Goal: Task Accomplishment & Management: Manage account settings

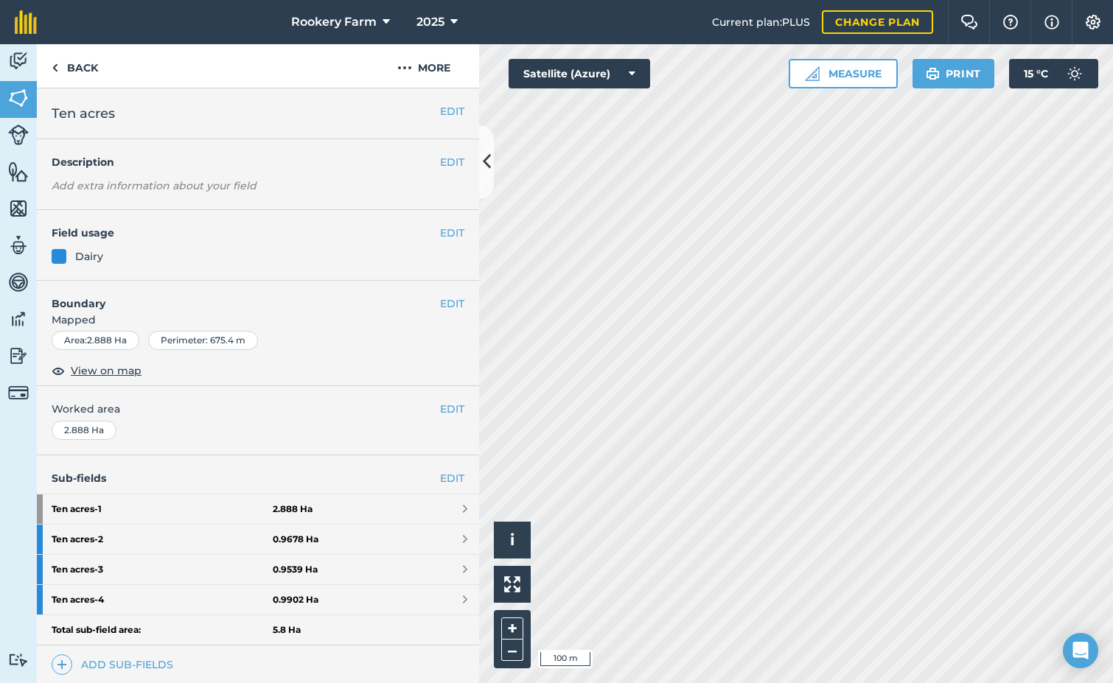
scroll to position [228, 0]
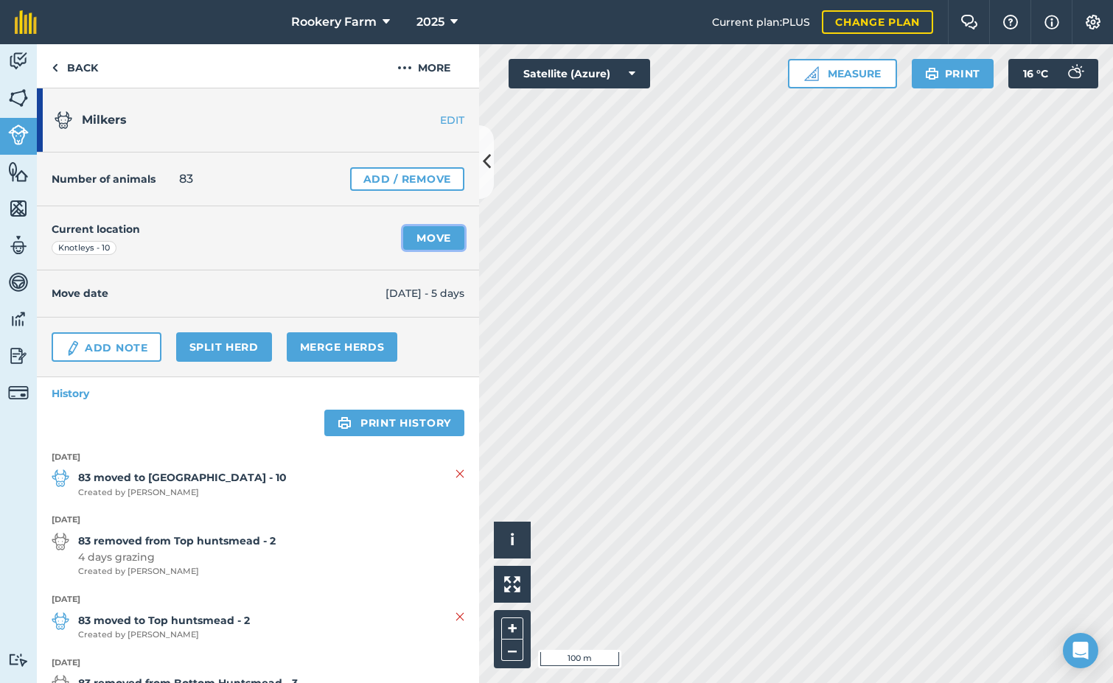
click at [425, 236] on link "Move" at bounding box center [433, 238] width 61 height 24
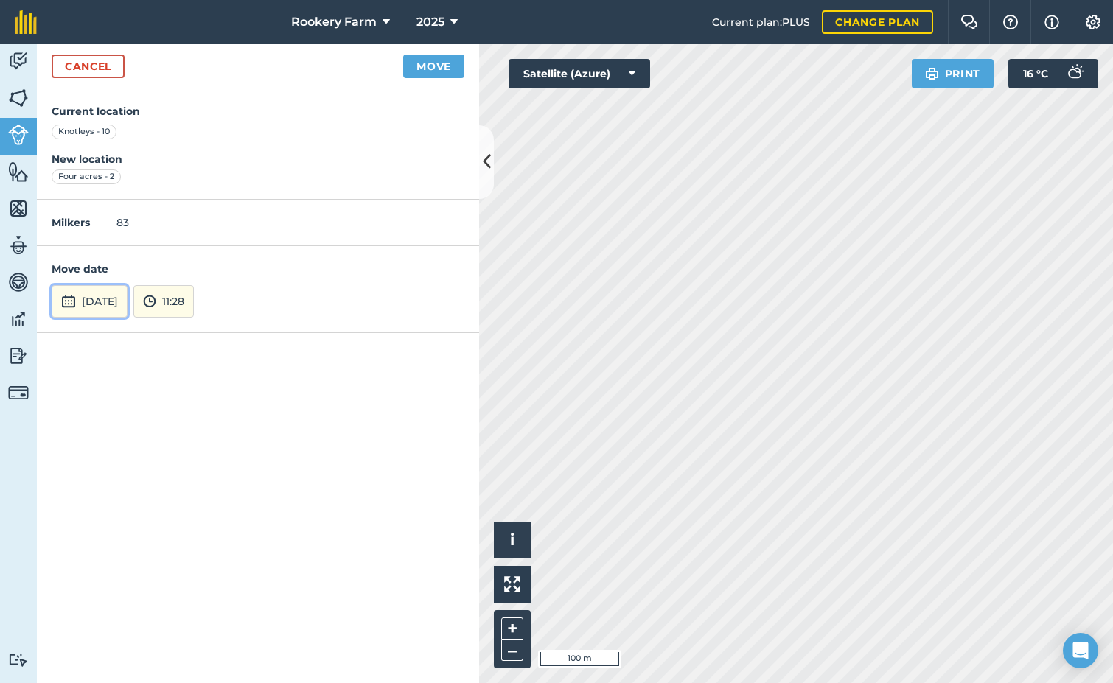
click at [127, 305] on button "[DATE]" at bounding box center [90, 301] width 76 height 32
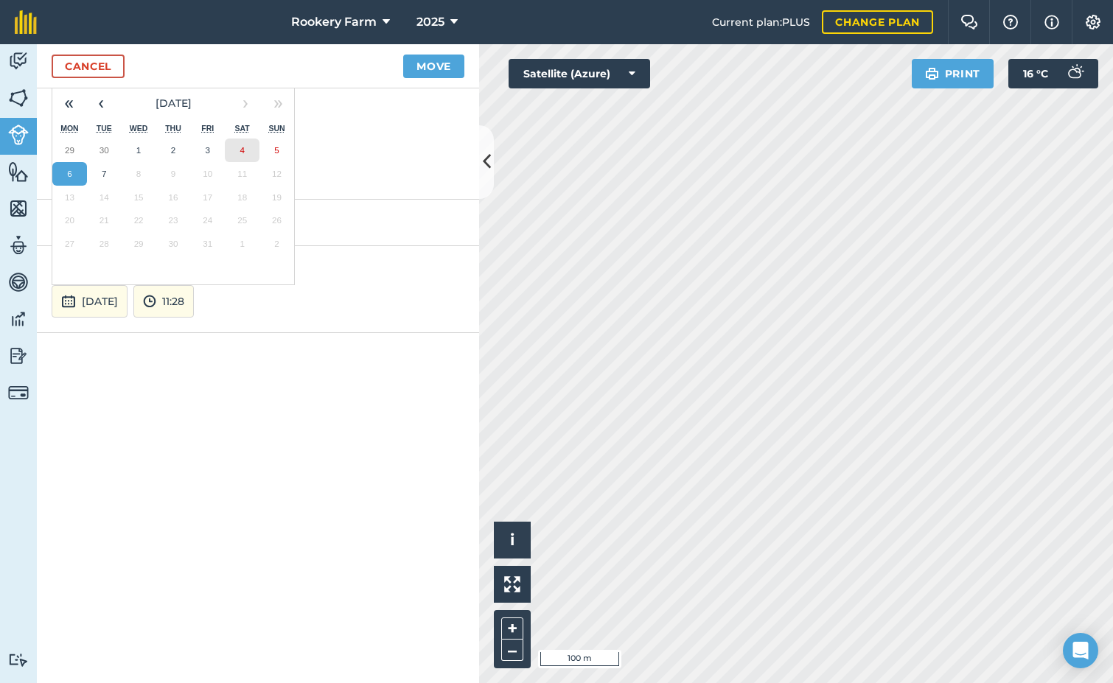
click at [252, 151] on button "4" at bounding box center [242, 151] width 35 height 24
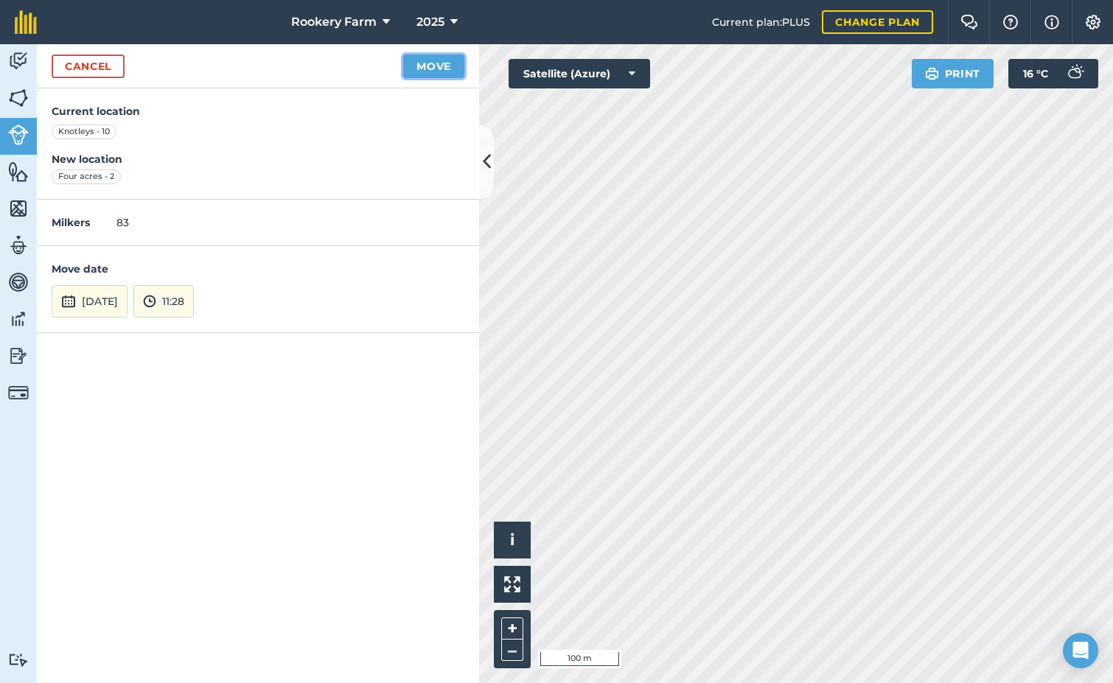
click at [445, 66] on button "Move" at bounding box center [433, 67] width 61 height 24
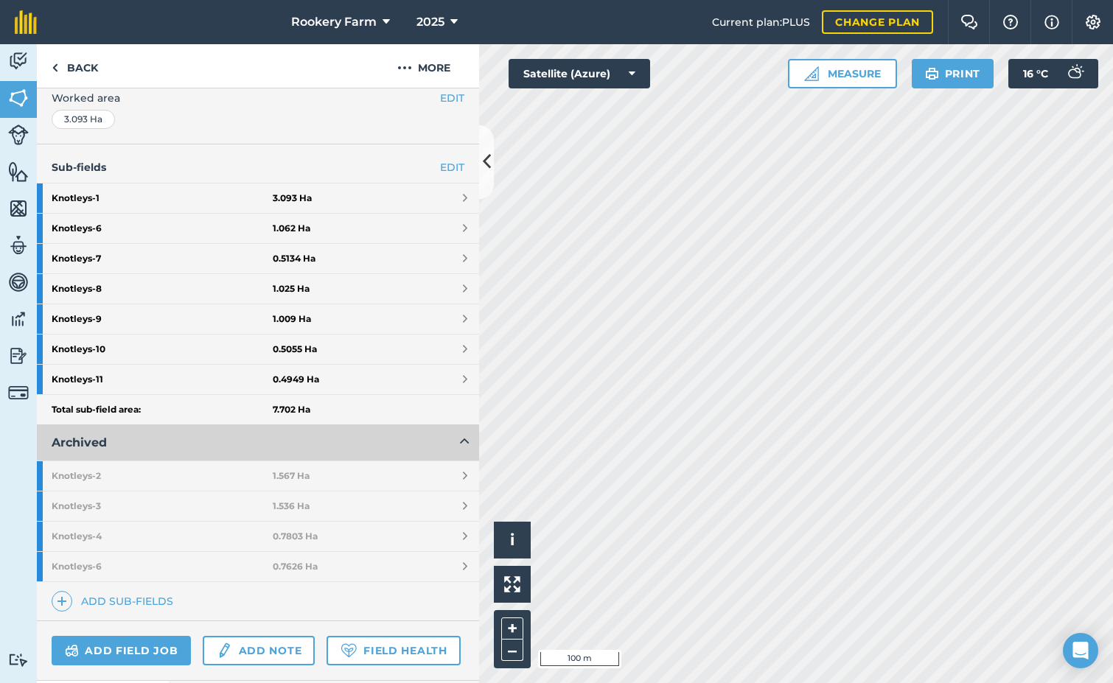
scroll to position [368, 0]
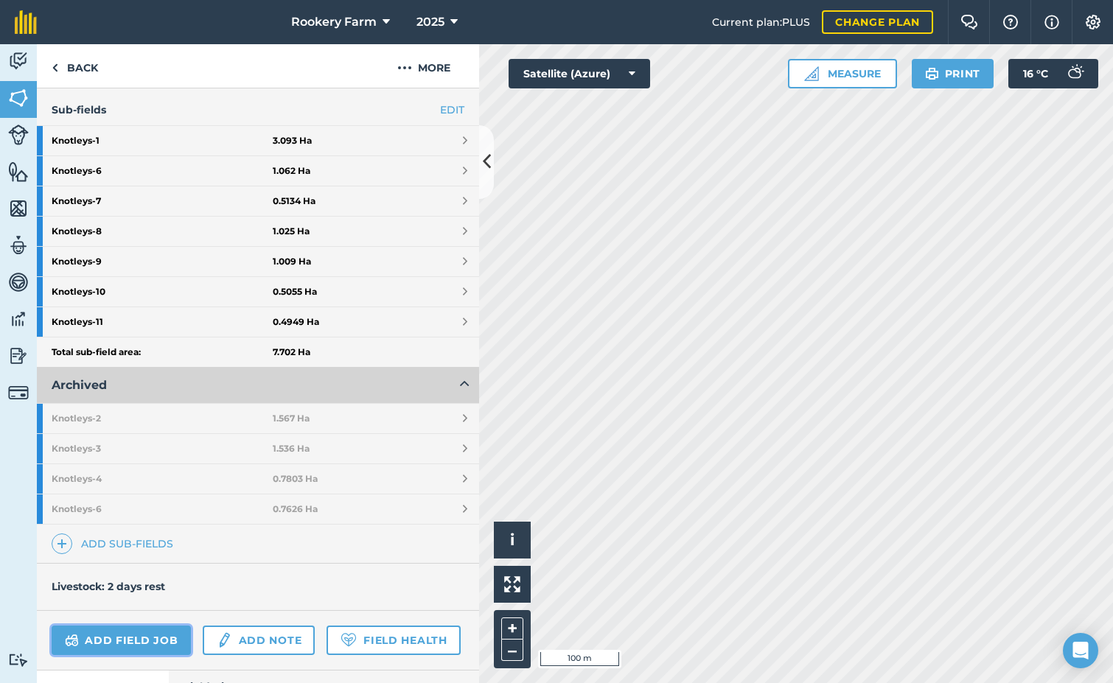
click at [143, 637] on link "Add field job" at bounding box center [121, 640] width 139 height 29
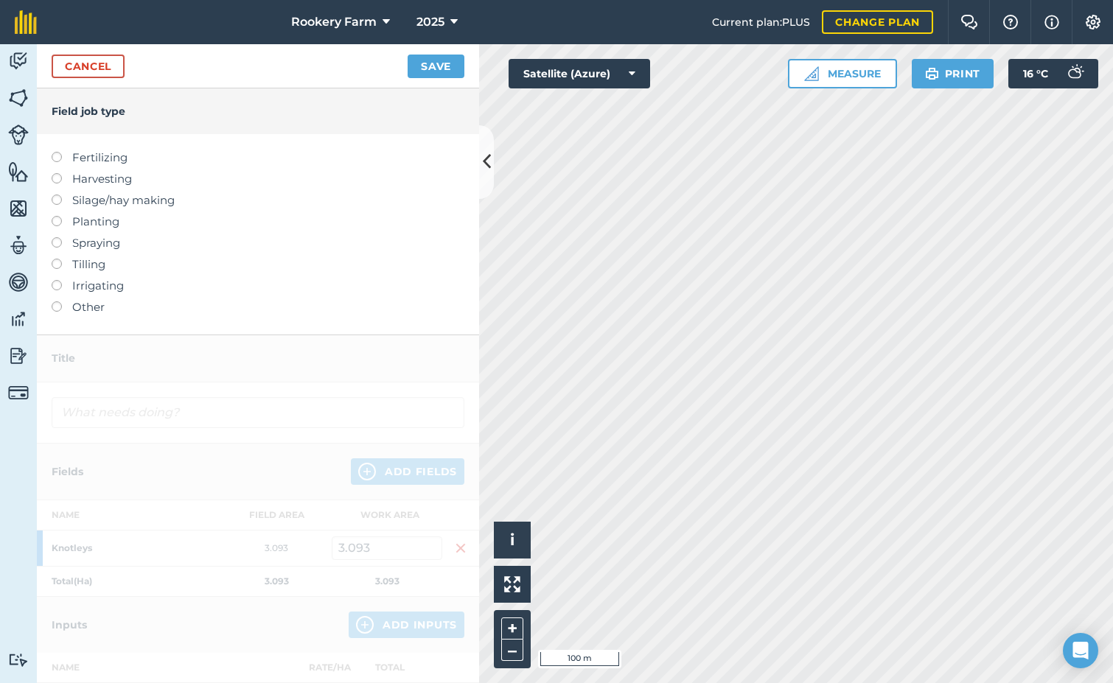
click at [57, 173] on label at bounding box center [62, 173] width 21 height 0
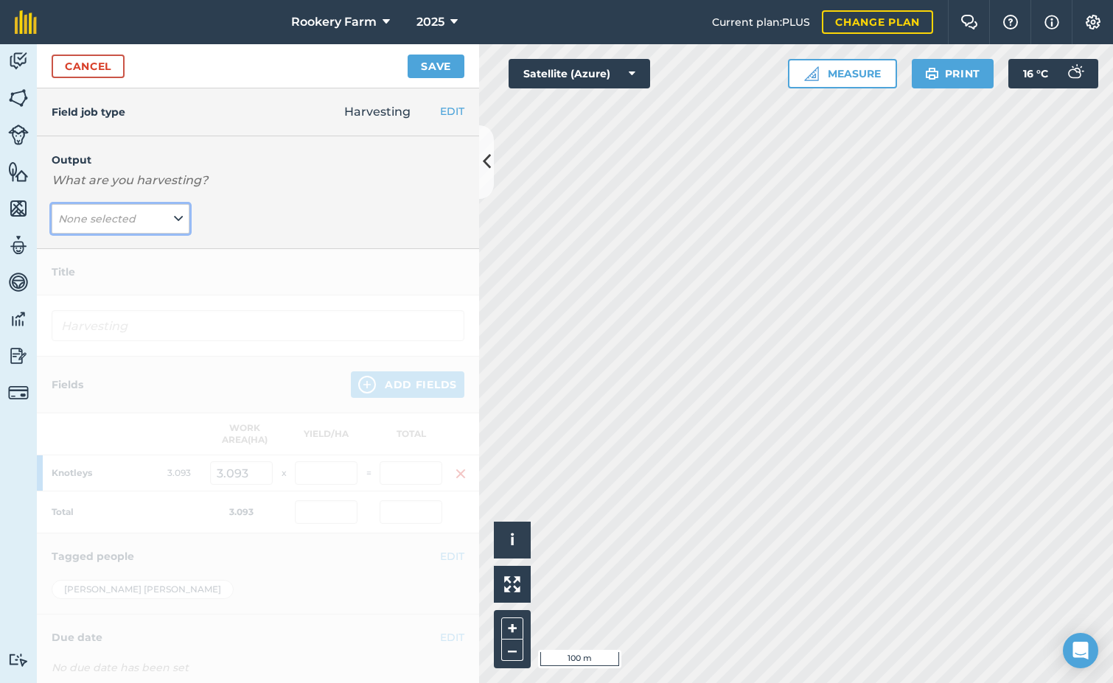
click at [177, 222] on icon at bounding box center [178, 219] width 9 height 16
click at [148, 246] on button "kg/dm/ha ( kg )" at bounding box center [121, 248] width 138 height 28
type input "Harvesting kg/dm/ha"
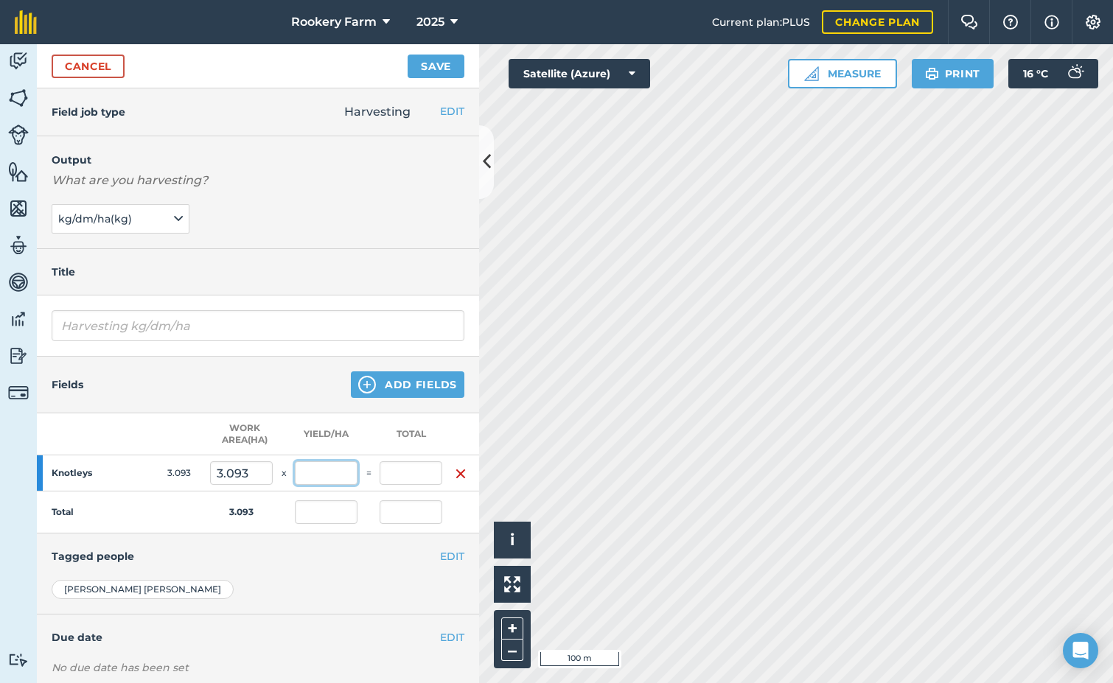
click at [329, 475] on input "text" at bounding box center [326, 473] width 63 height 24
type input "1,077"
type input "3,331.161"
type input "1,077"
type input "3,331.161"
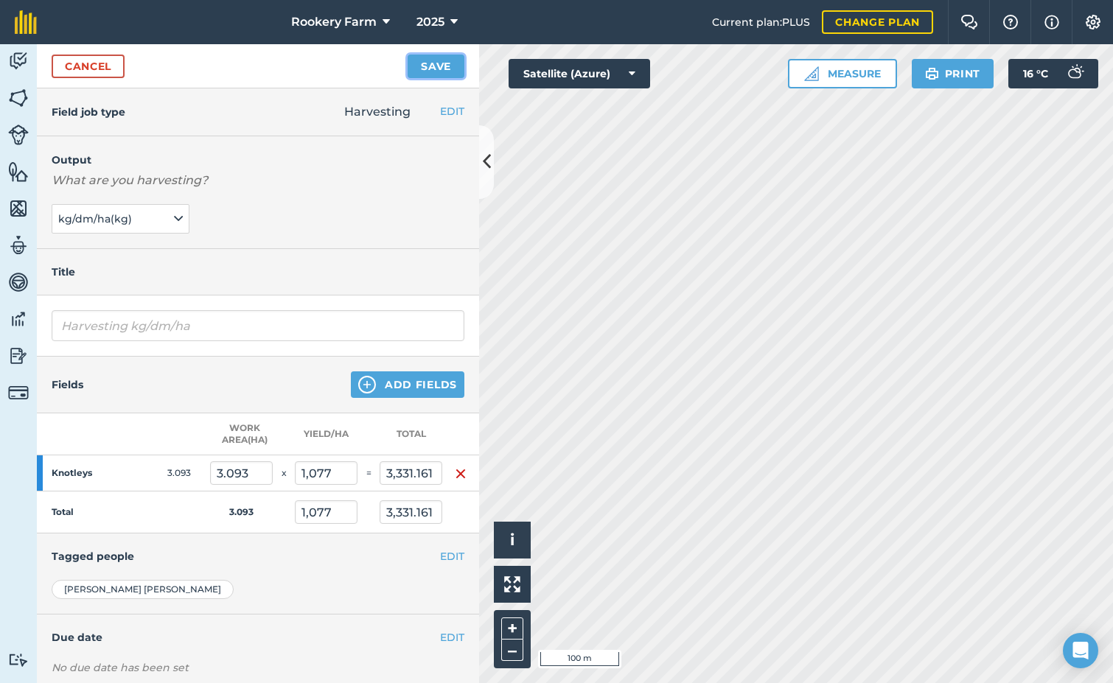
click at [437, 67] on button "Save" at bounding box center [435, 67] width 57 height 24
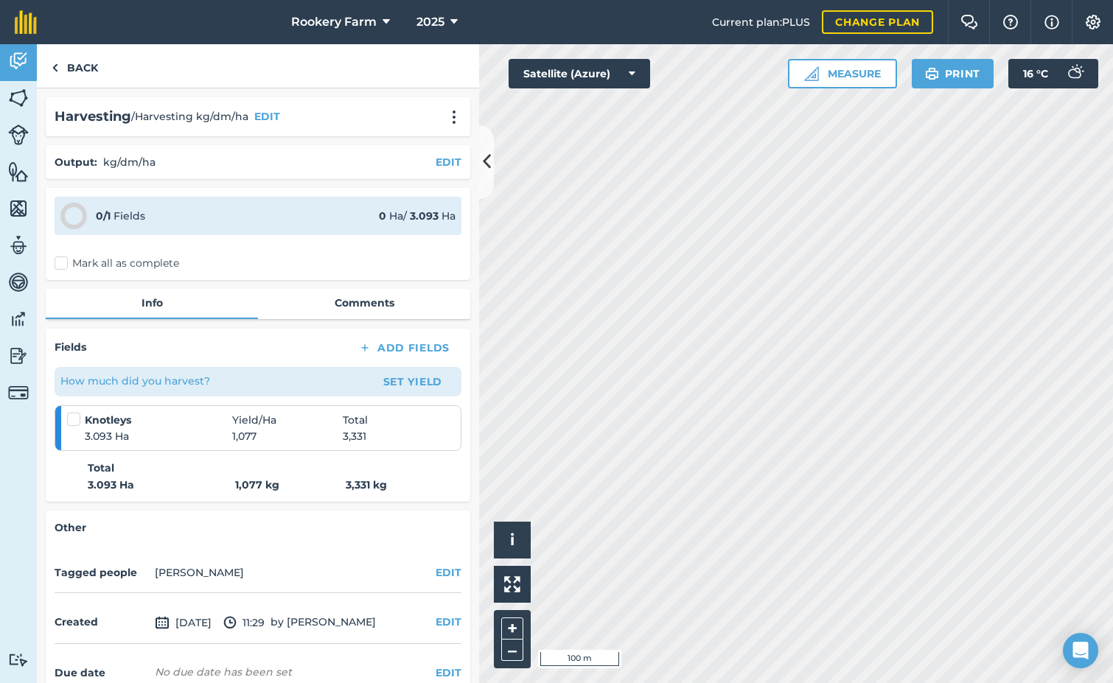
click at [59, 261] on label "Mark all as complete" at bounding box center [117, 263] width 125 height 15
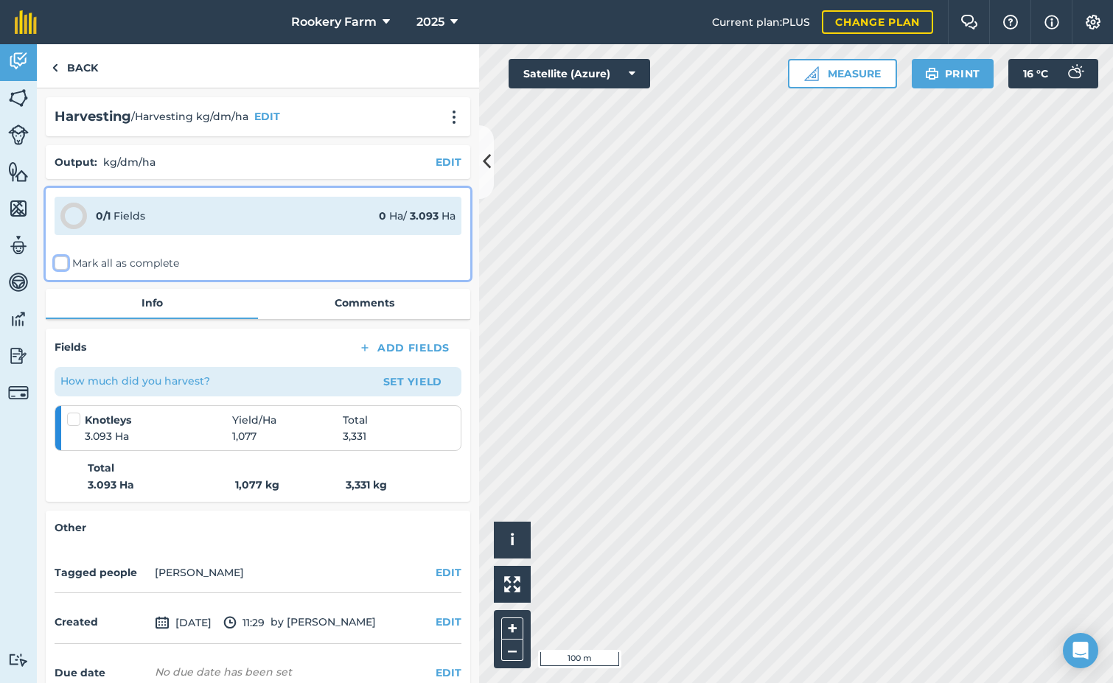
click at [59, 261] on input "Mark all as complete" at bounding box center [60, 261] width 10 height 10
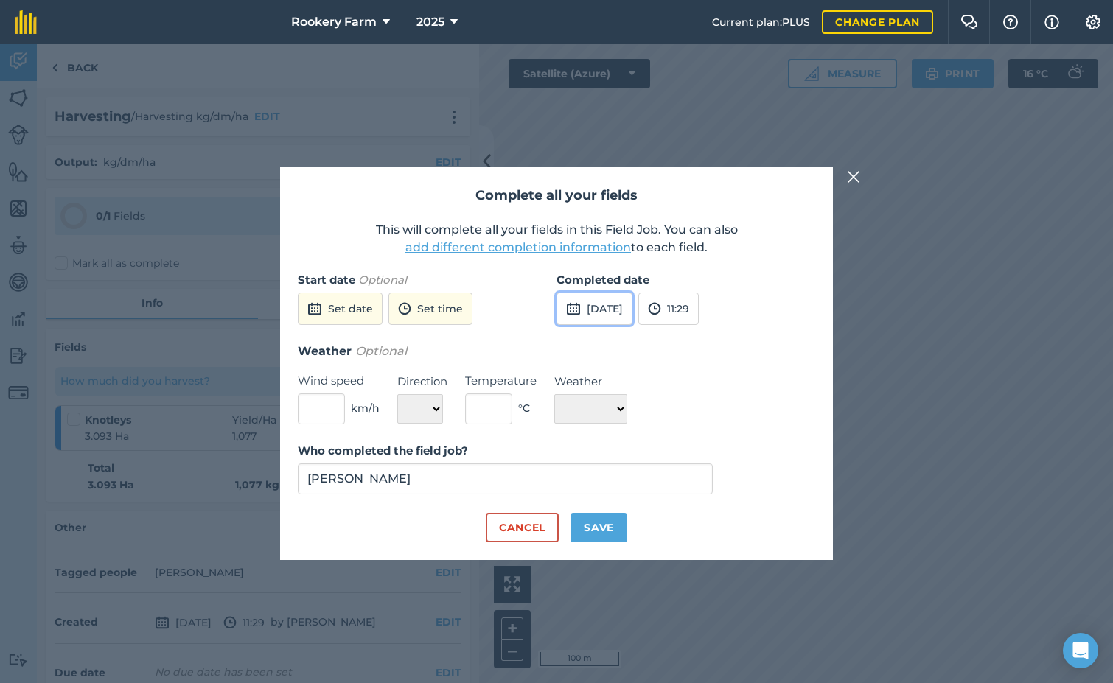
click at [630, 315] on button "[DATE]" at bounding box center [594, 309] width 76 height 32
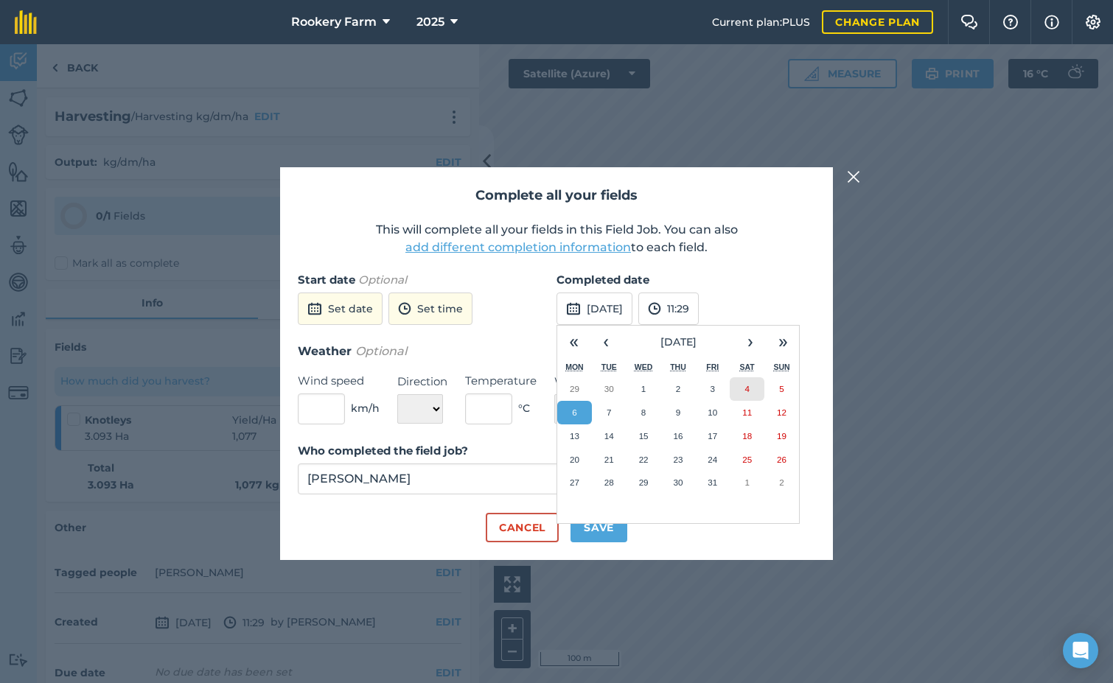
click at [745, 399] on button "4" at bounding box center [746, 389] width 35 height 24
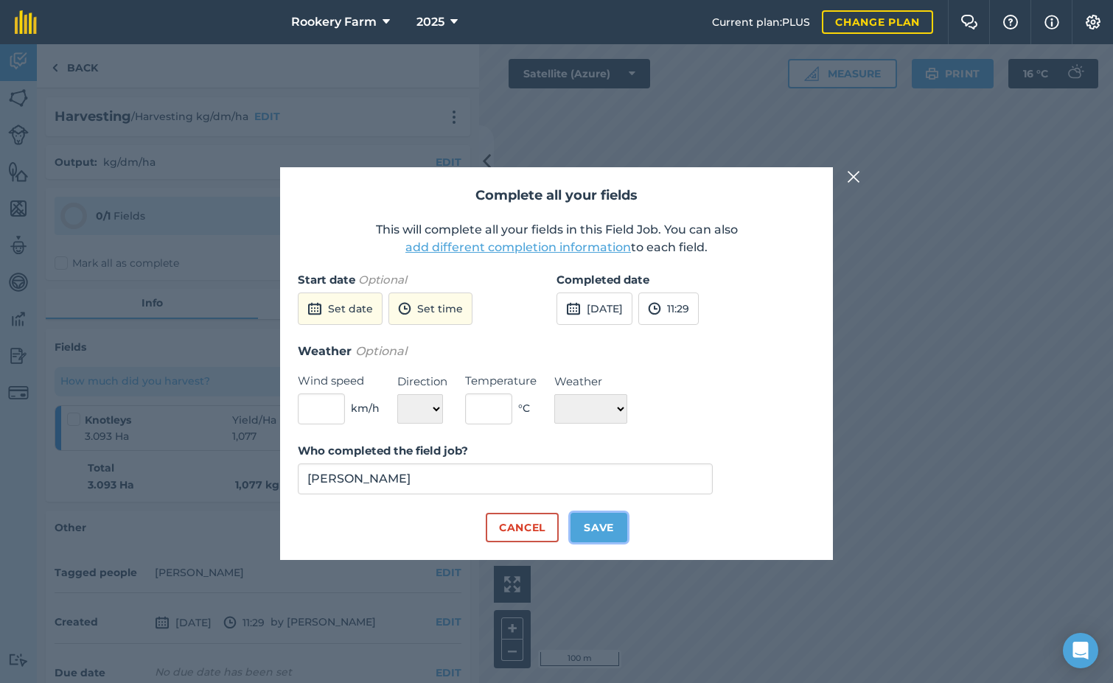
click at [617, 517] on button "Save" at bounding box center [598, 527] width 57 height 29
checkbox input "true"
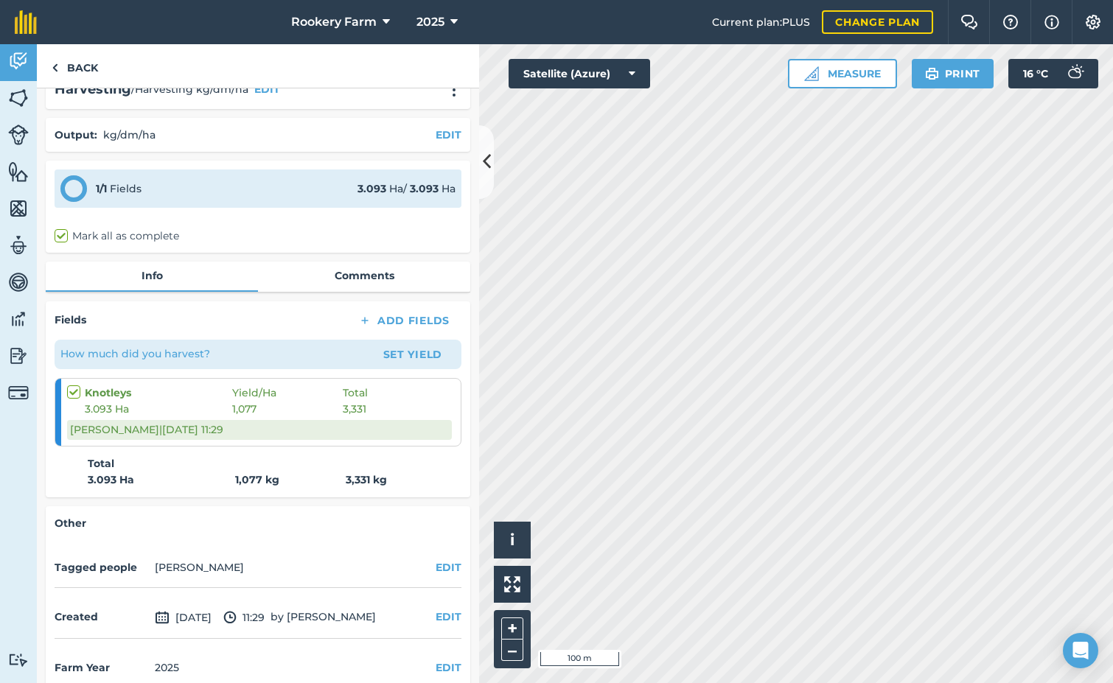
scroll to position [50, 0]
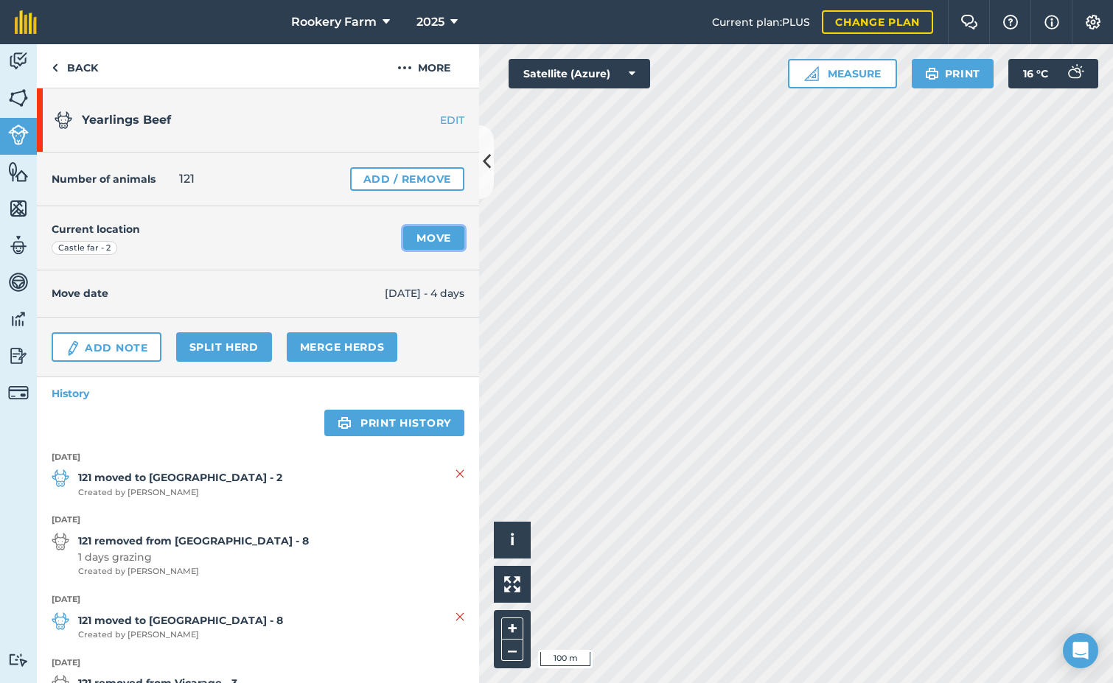
click at [429, 237] on link "Move" at bounding box center [433, 238] width 61 height 24
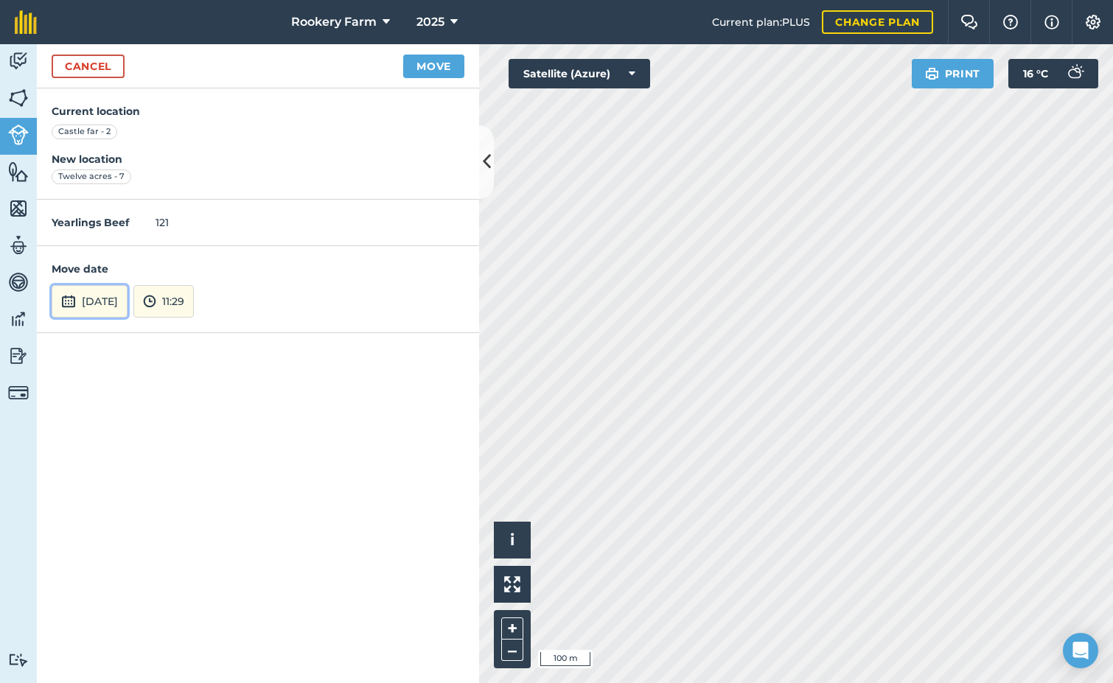
click at [105, 307] on button "[DATE]" at bounding box center [90, 301] width 76 height 32
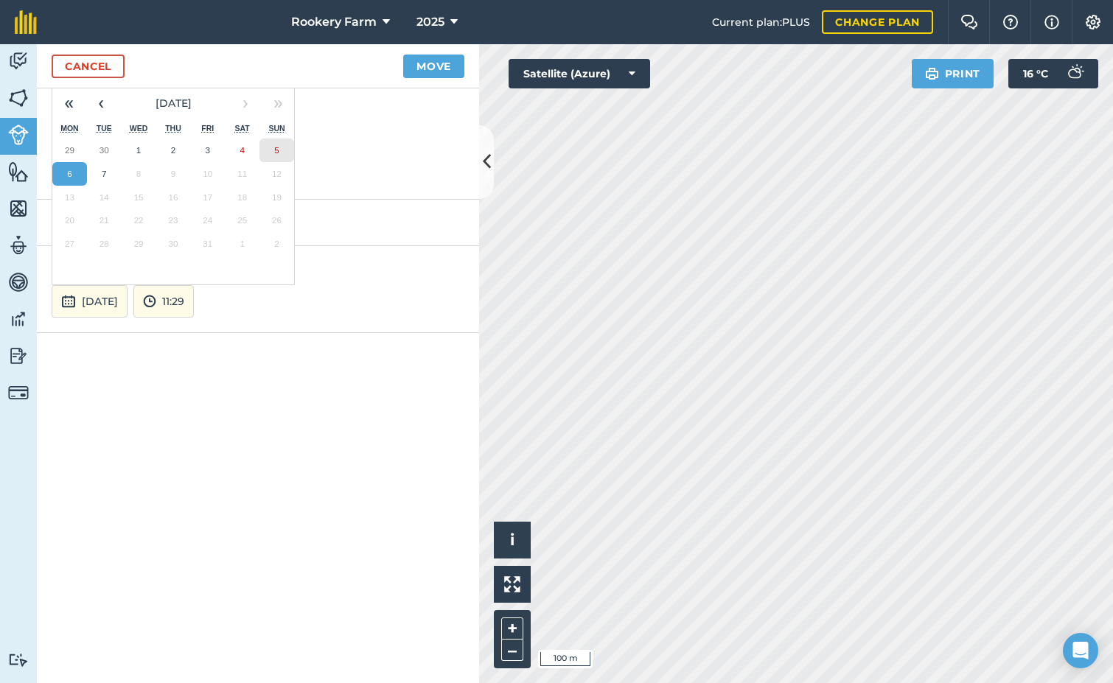
click at [282, 143] on button "5" at bounding box center [276, 151] width 35 height 24
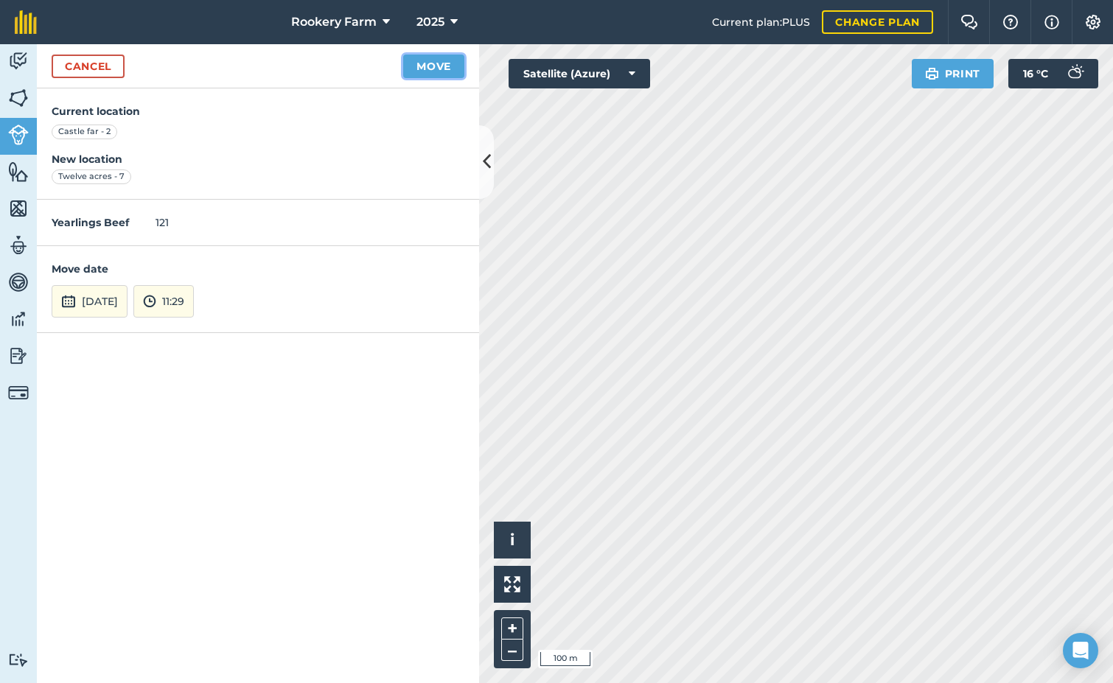
click at [445, 66] on button "Move" at bounding box center [433, 67] width 61 height 24
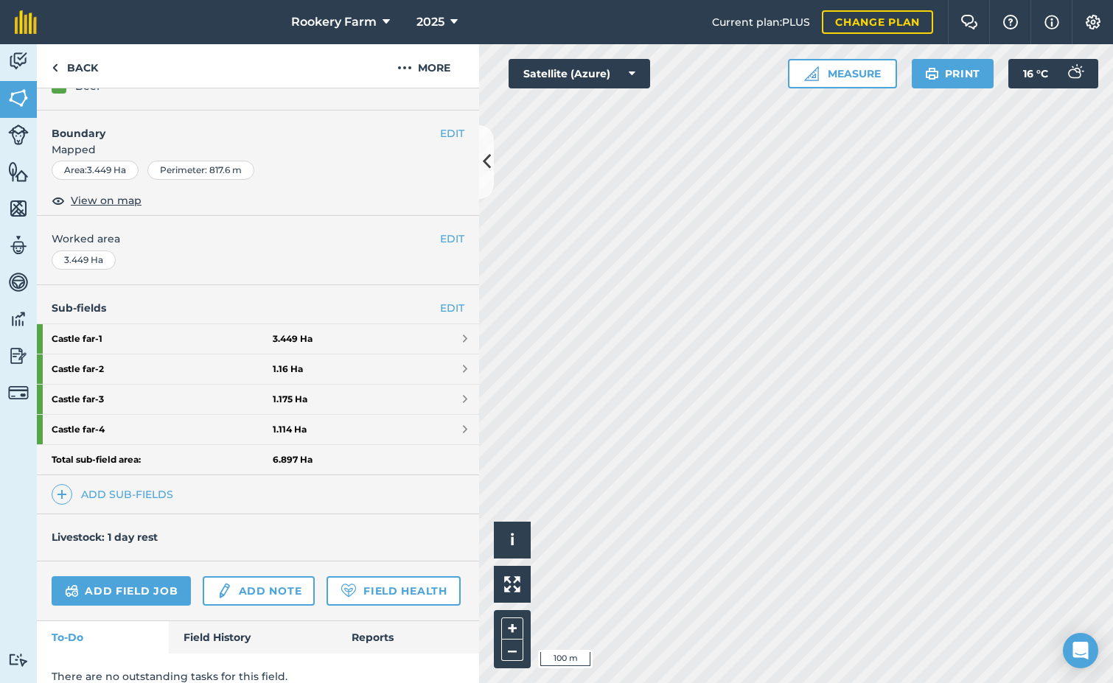
scroll to position [181, 0]
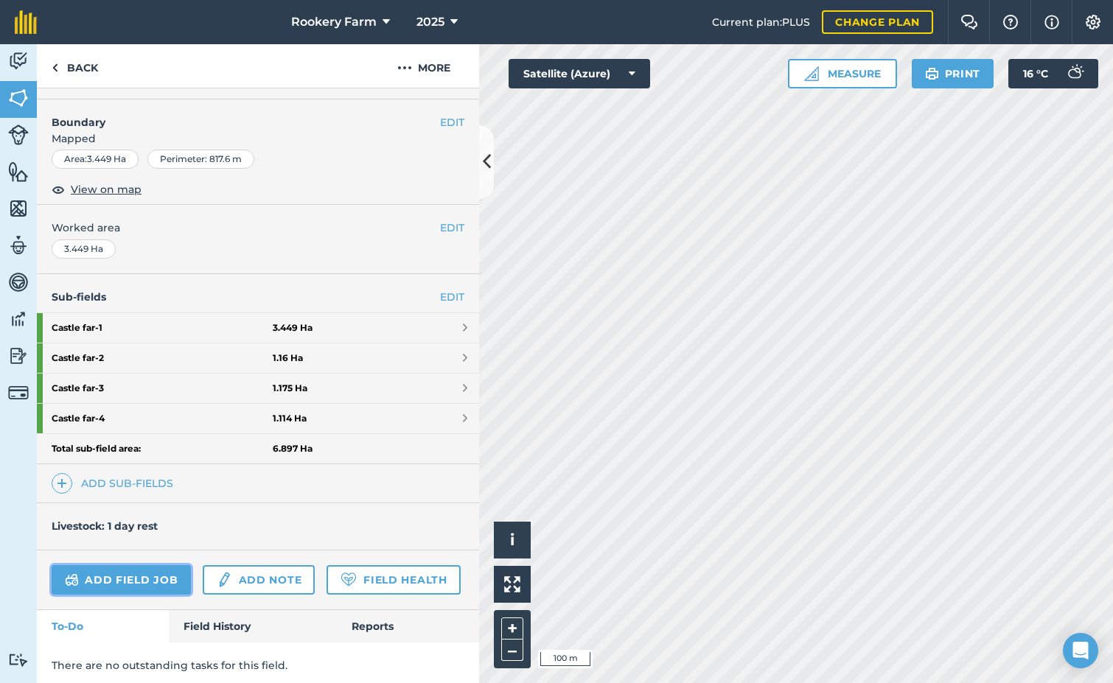
click at [106, 588] on link "Add field job" at bounding box center [121, 579] width 139 height 29
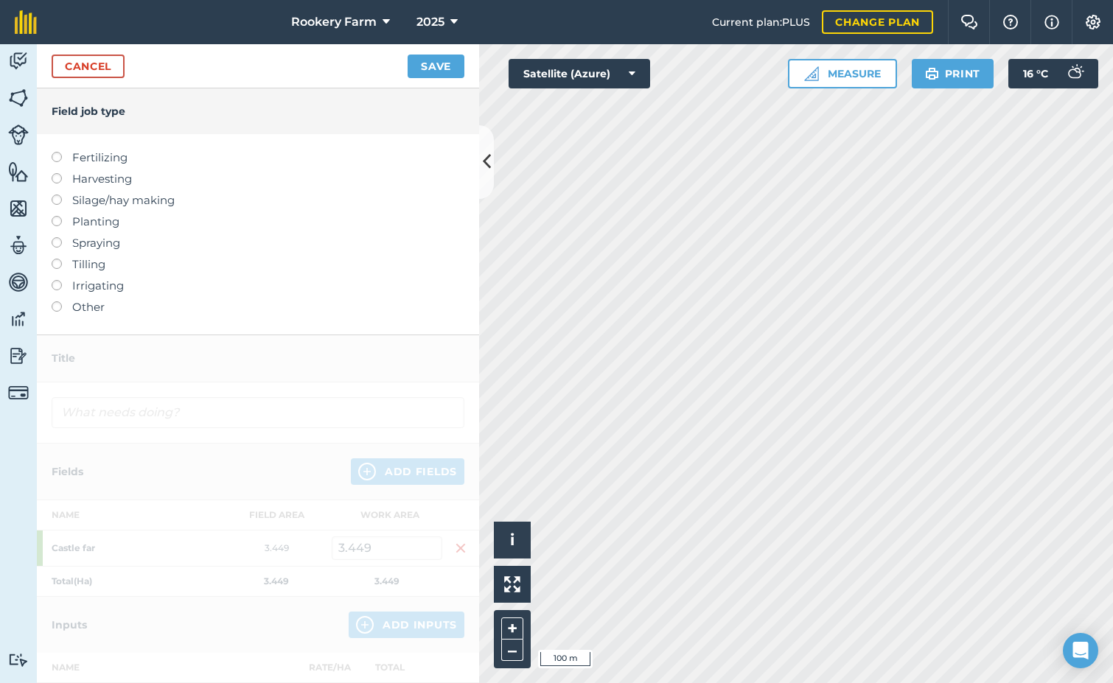
click at [58, 173] on label at bounding box center [62, 173] width 21 height 0
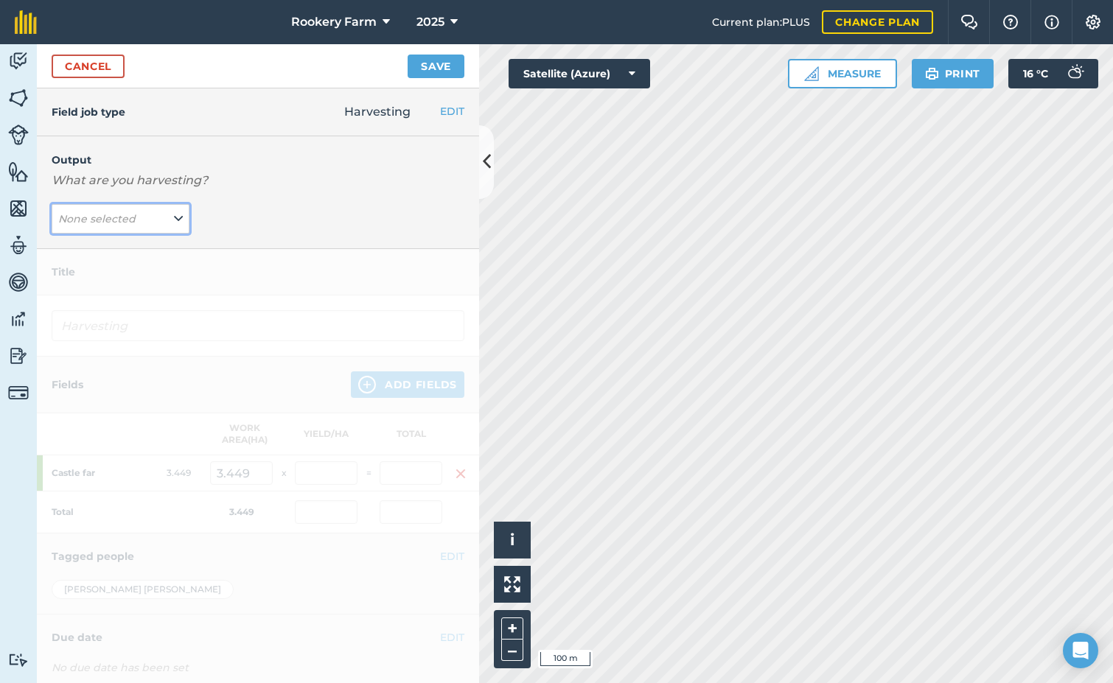
click at [179, 232] on button "None selected" at bounding box center [121, 218] width 138 height 29
click at [134, 248] on button "kg/dm/ha ( kg )" at bounding box center [121, 248] width 138 height 28
type input "Harvesting kg/dm/ha"
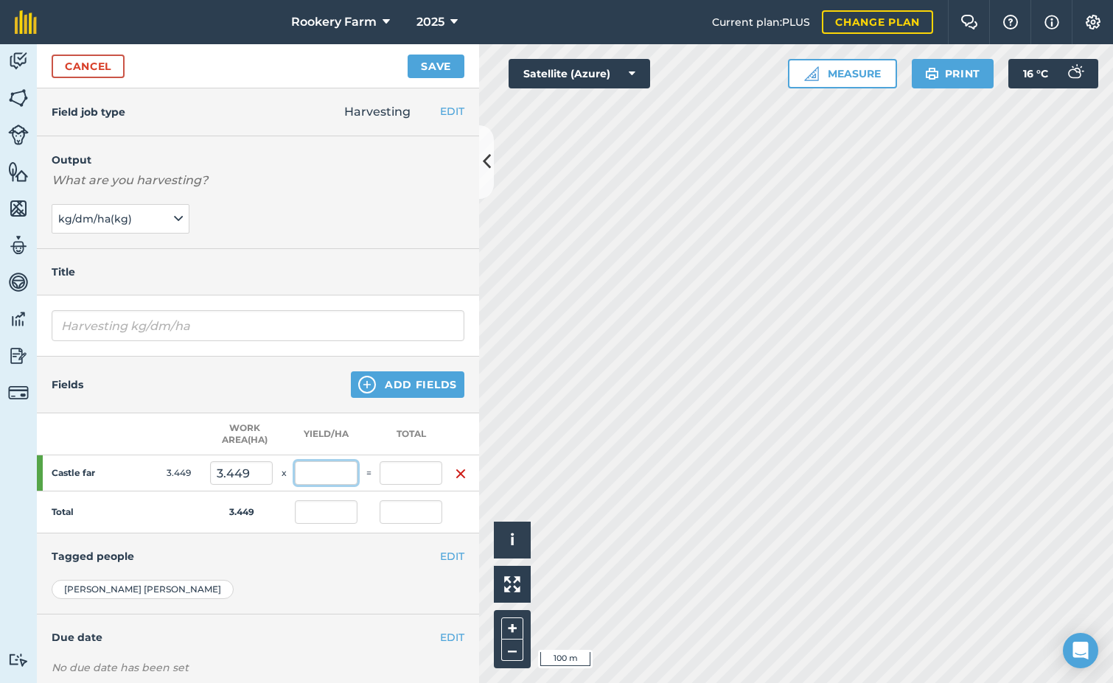
click at [337, 475] on input "text" at bounding box center [326, 473] width 63 height 24
type input "1,327"
type input "4,576.823"
type input "1,327"
type input "4,576.823"
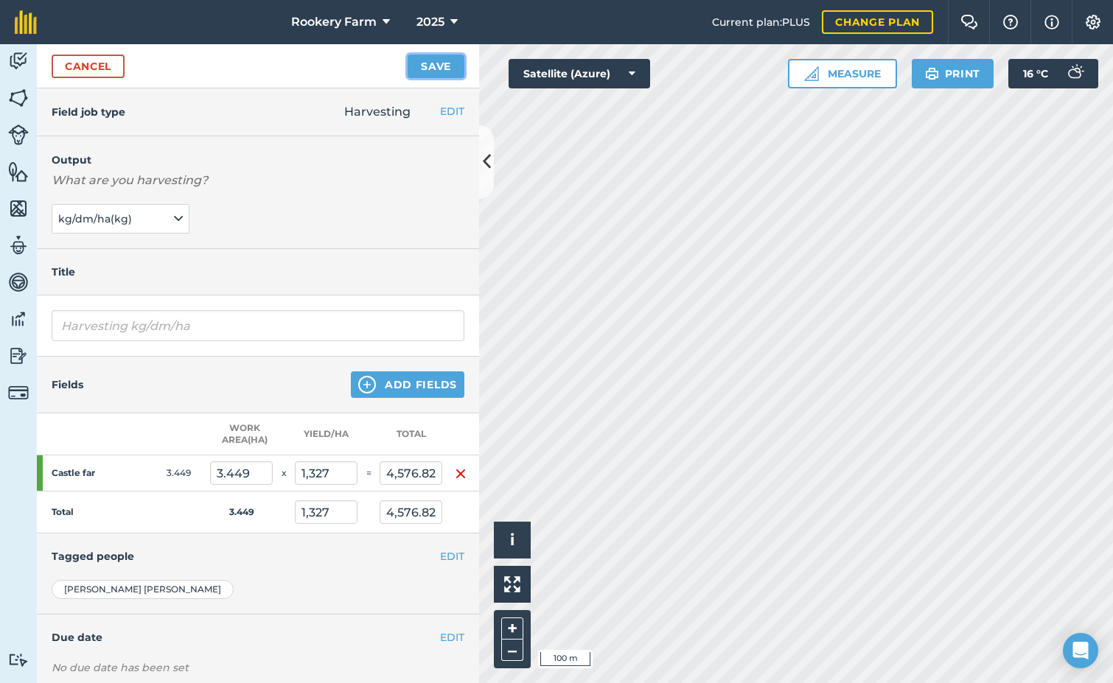
click at [419, 60] on button "Save" at bounding box center [435, 67] width 57 height 24
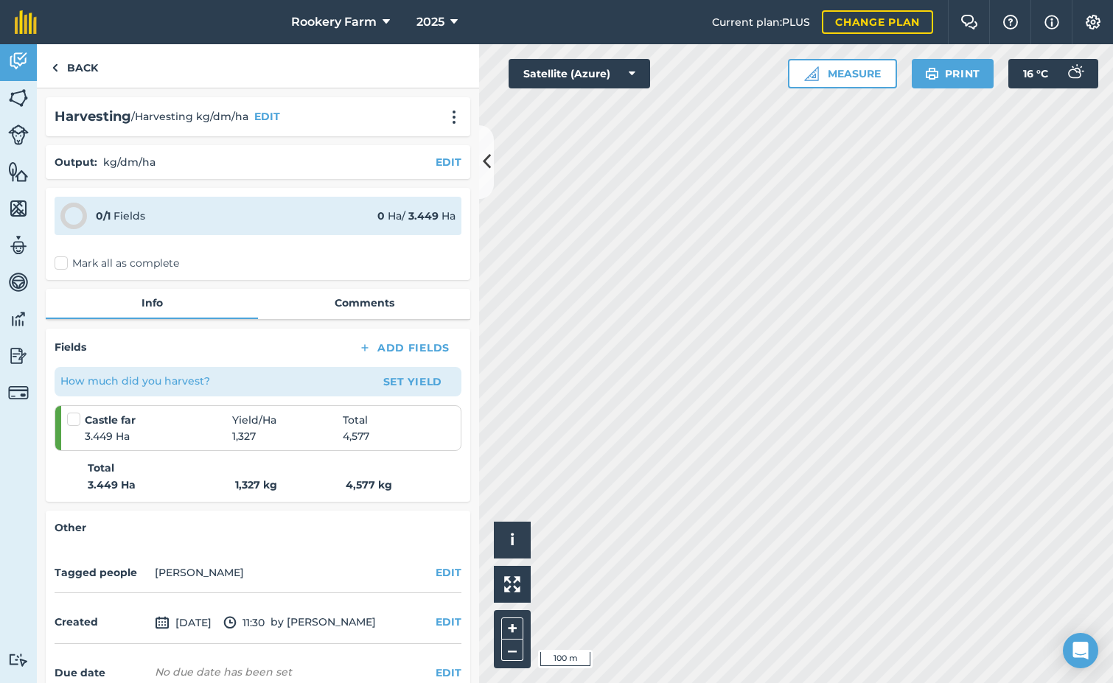
click at [61, 269] on label "Mark all as complete" at bounding box center [117, 263] width 125 height 15
click at [61, 265] on input "Mark all as complete" at bounding box center [60, 261] width 10 height 10
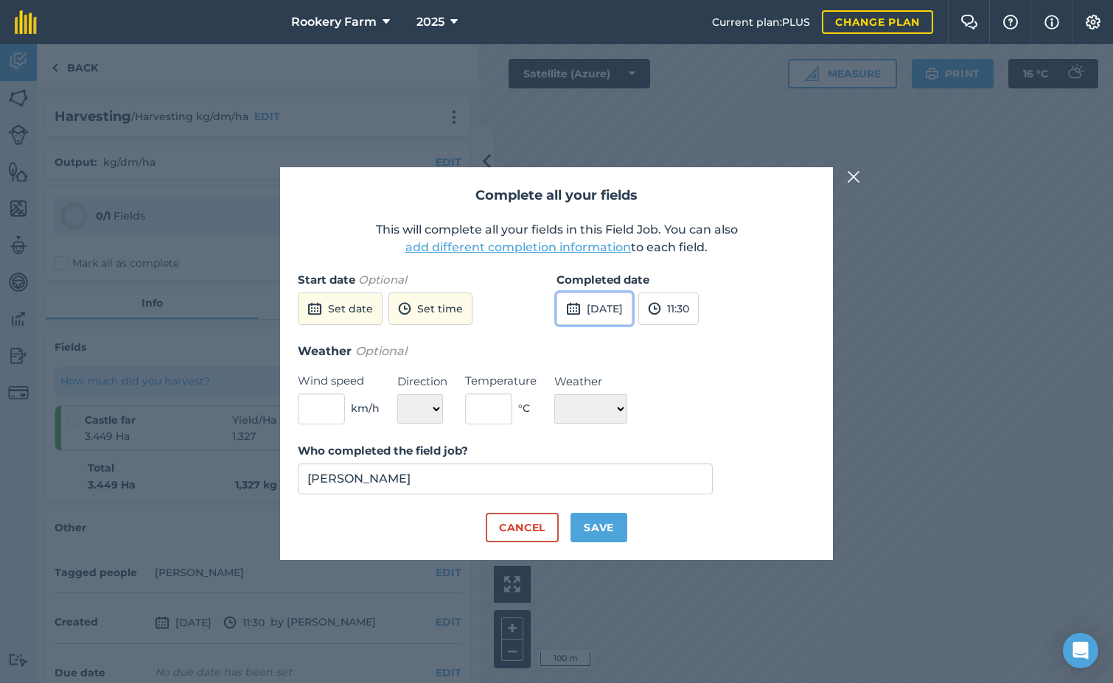
click at [632, 316] on button "[DATE]" at bounding box center [594, 309] width 76 height 32
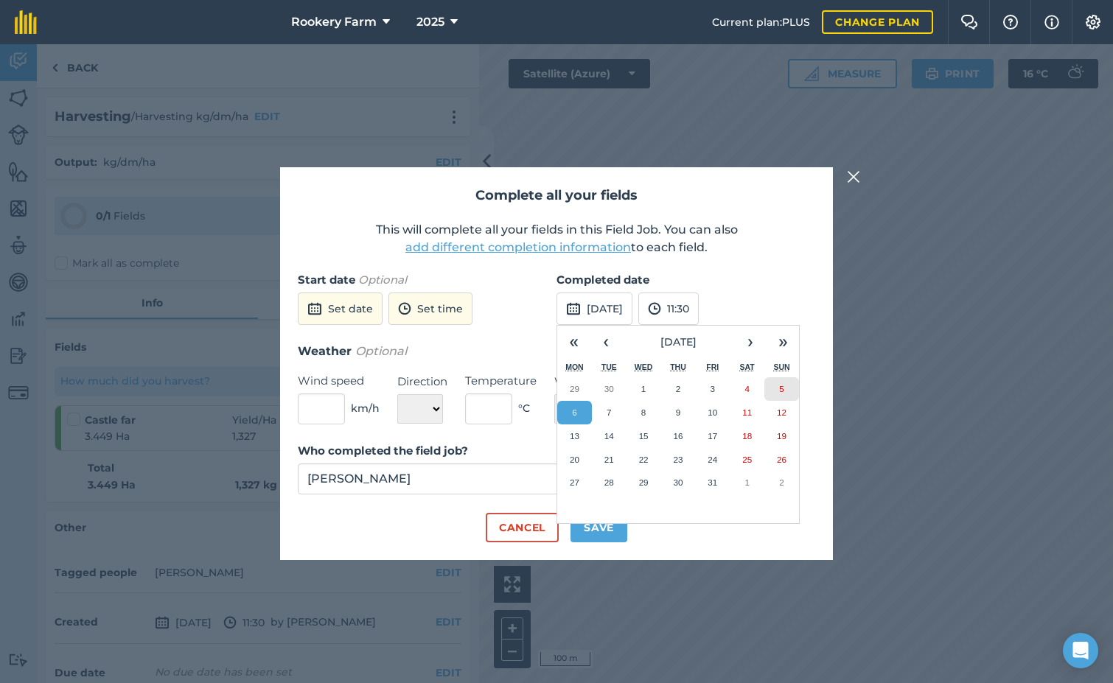
click at [786, 397] on button "5" at bounding box center [781, 389] width 35 height 24
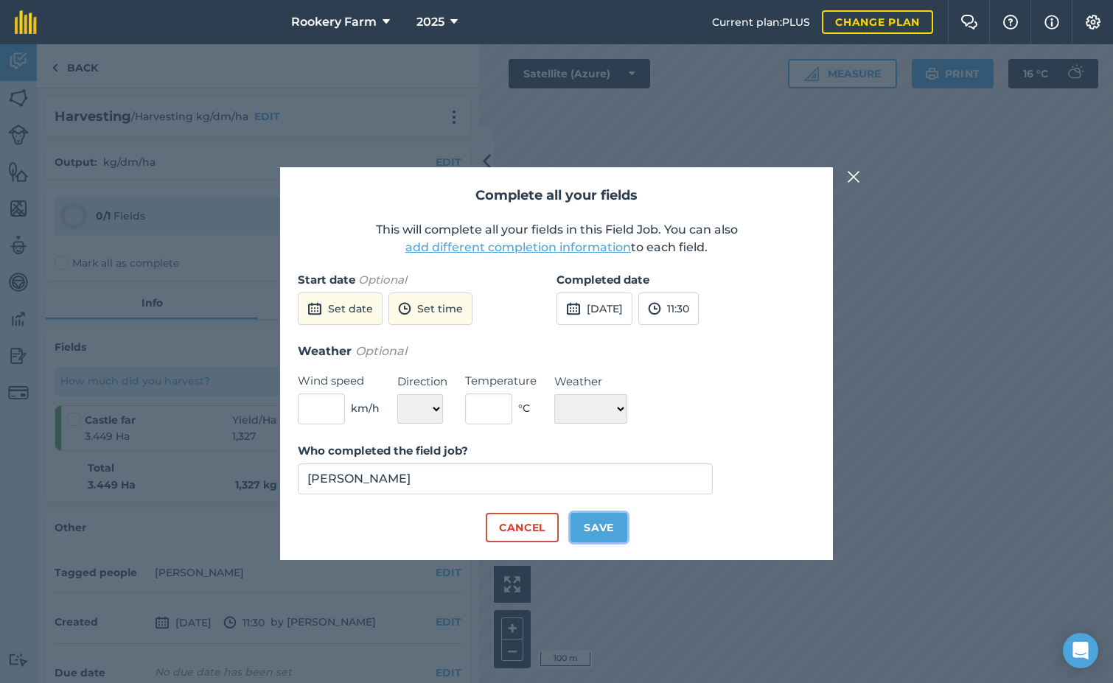
click at [622, 533] on button "Save" at bounding box center [598, 527] width 57 height 29
checkbox input "true"
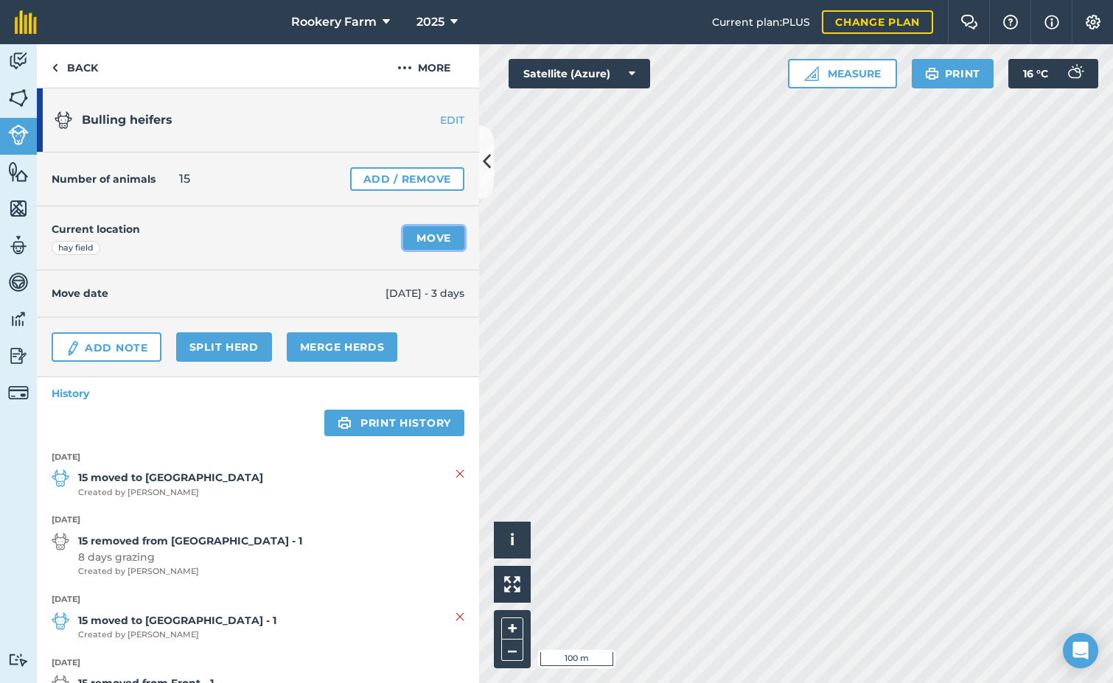
click at [408, 239] on link "Move" at bounding box center [433, 238] width 61 height 24
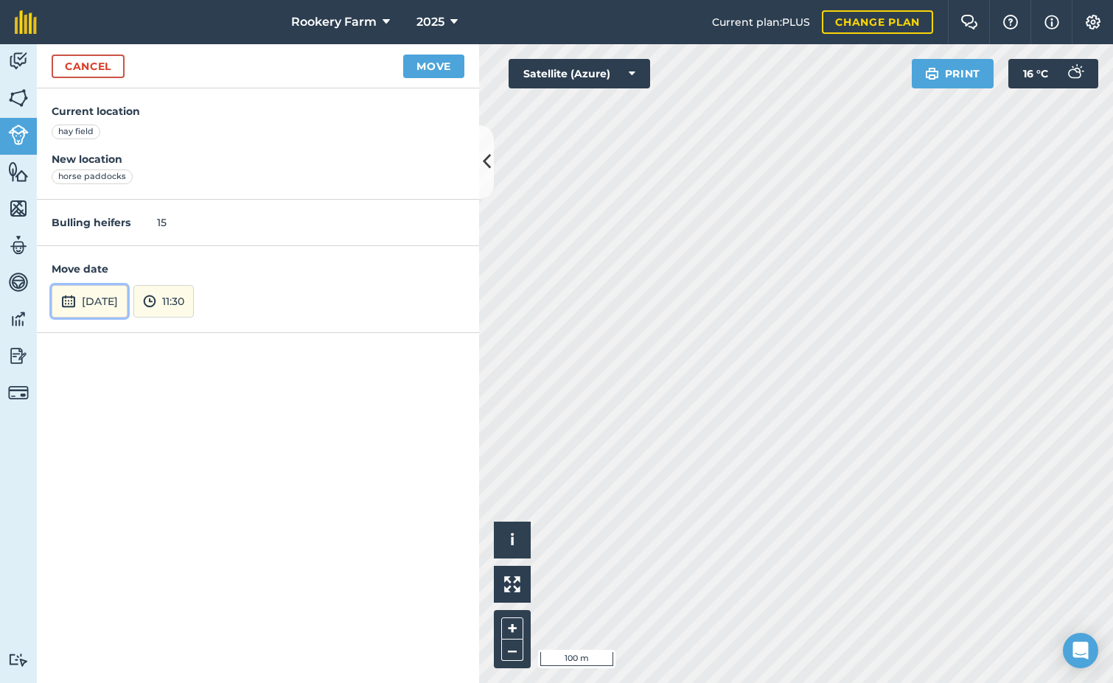
click at [127, 304] on button "[DATE]" at bounding box center [90, 301] width 76 height 32
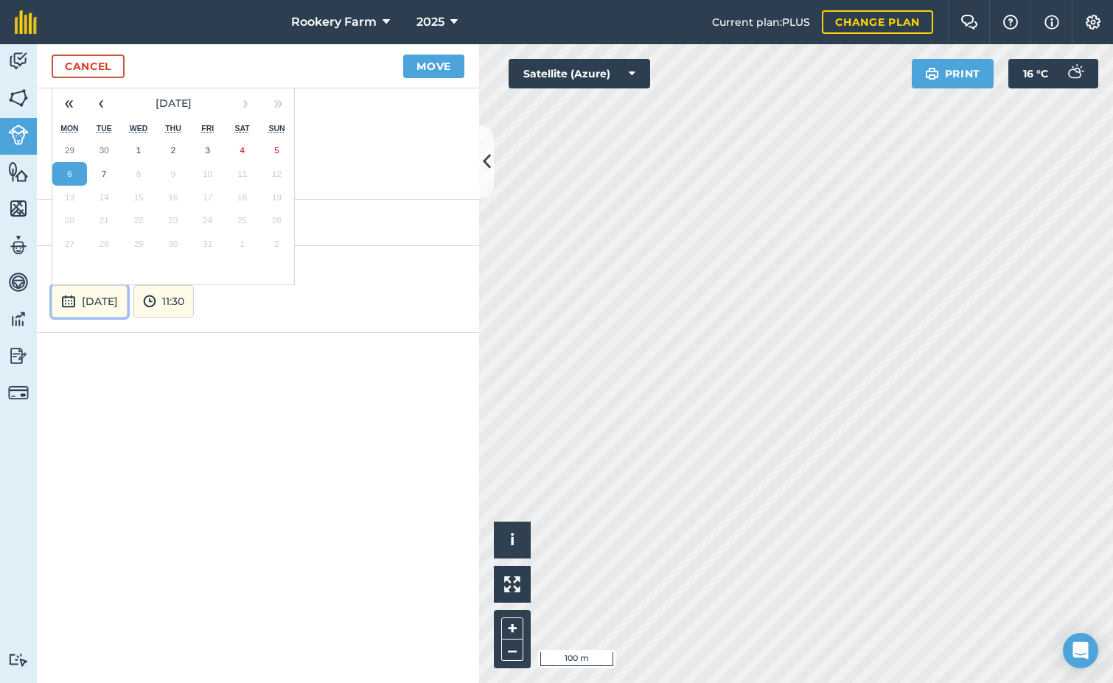
click at [127, 304] on button "[DATE]" at bounding box center [90, 301] width 76 height 32
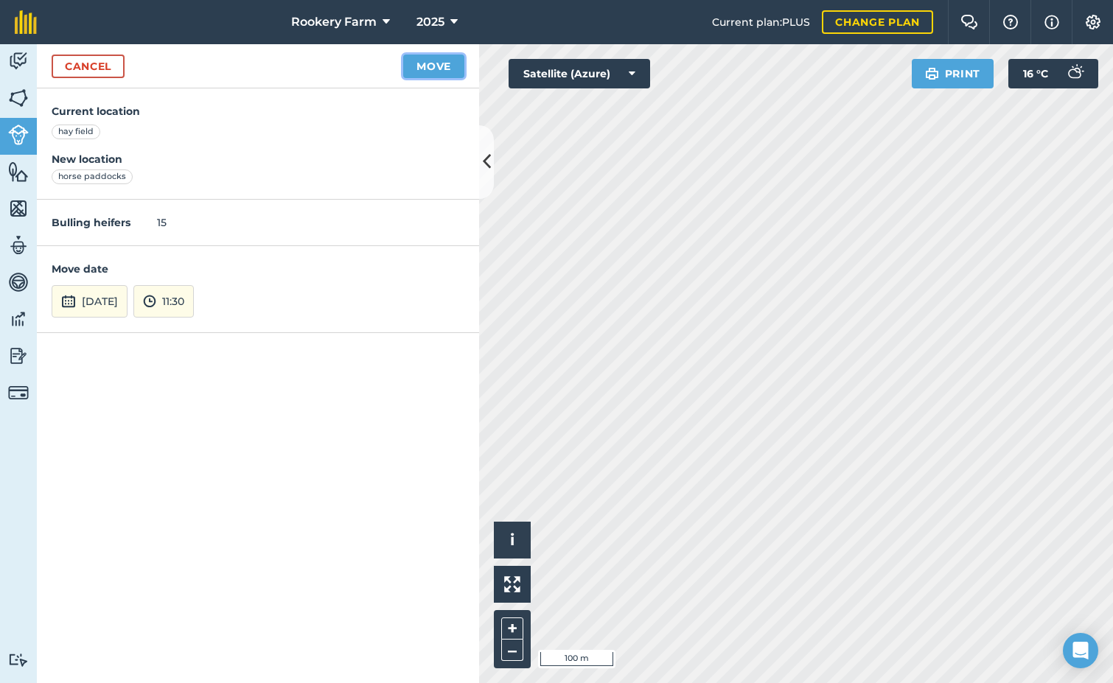
click at [424, 64] on button "Move" at bounding box center [433, 67] width 61 height 24
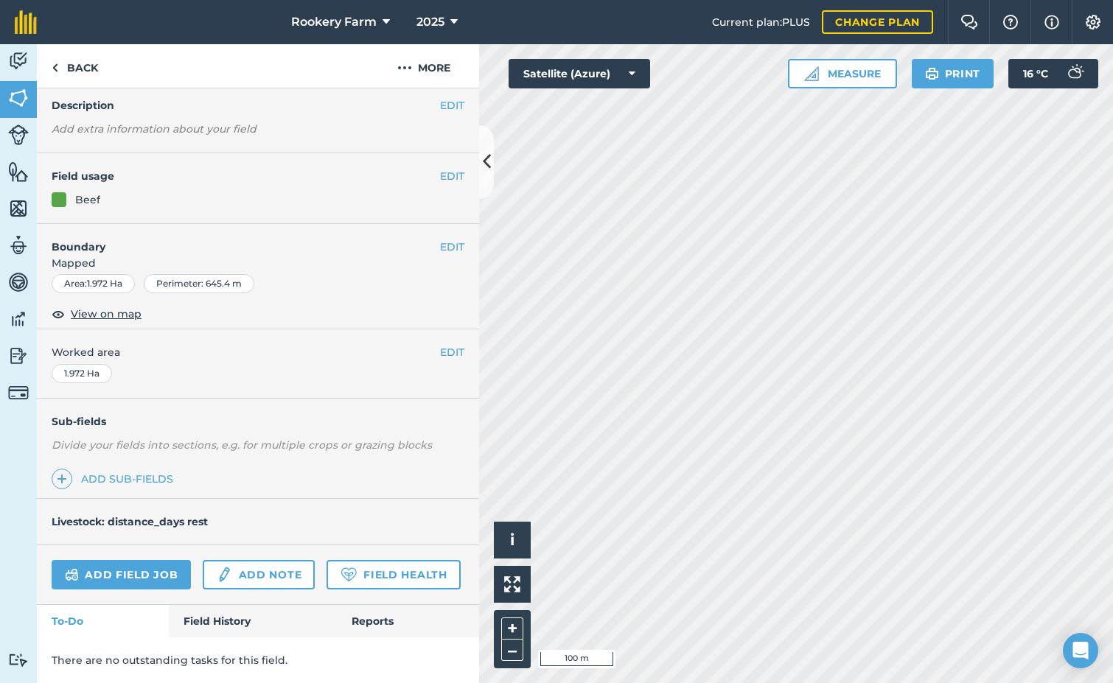
scroll to position [98, 0]
click at [171, 560] on link "Add field job" at bounding box center [121, 574] width 139 height 29
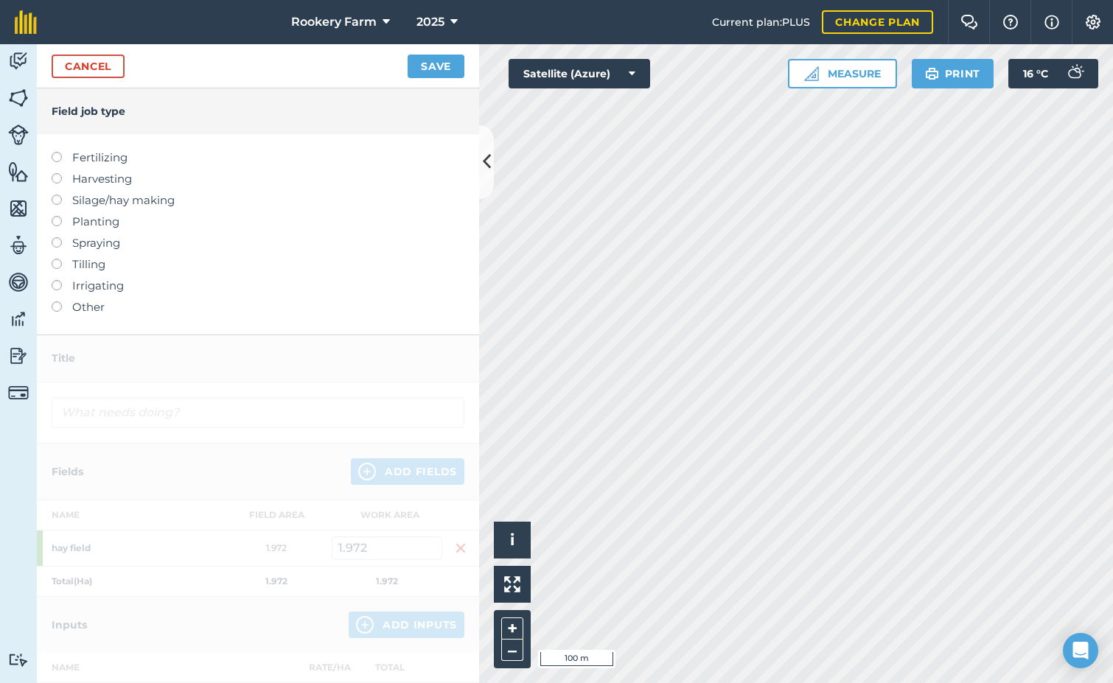
click at [59, 173] on label at bounding box center [62, 173] width 21 height 0
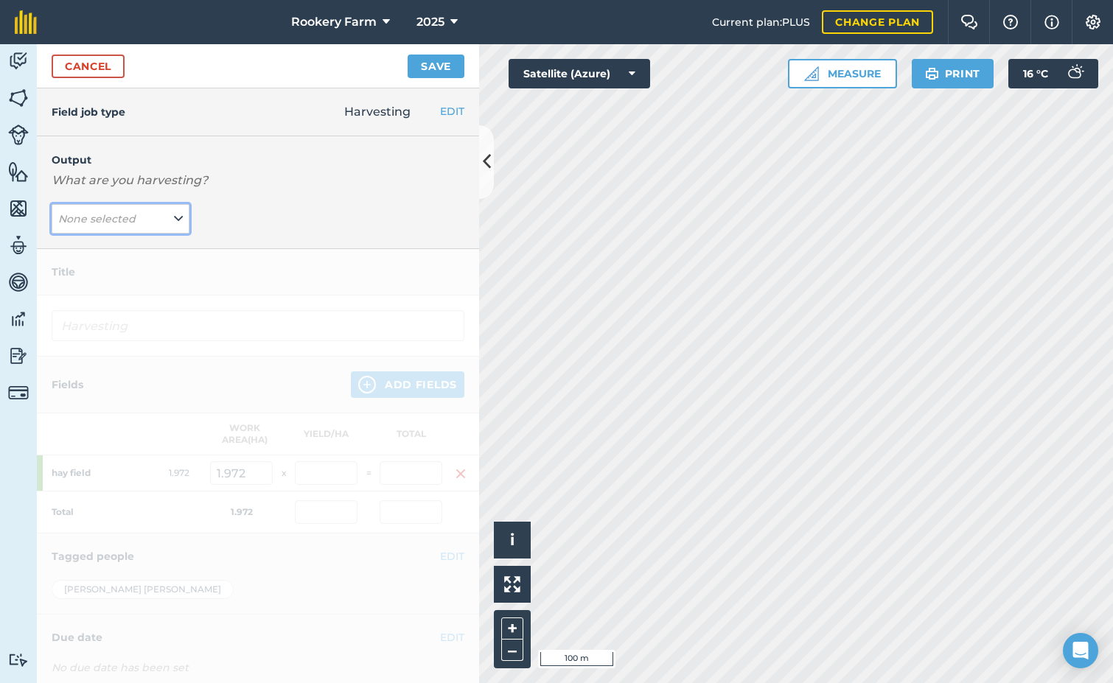
drag, startPoint x: 173, startPoint y: 215, endPoint x: 144, endPoint y: 233, distance: 33.7
click at [174, 215] on icon at bounding box center [178, 219] width 9 height 16
click at [144, 242] on button "kg/dm/ha ( kg )" at bounding box center [121, 248] width 138 height 28
type input "Harvesting kg/dm/ha"
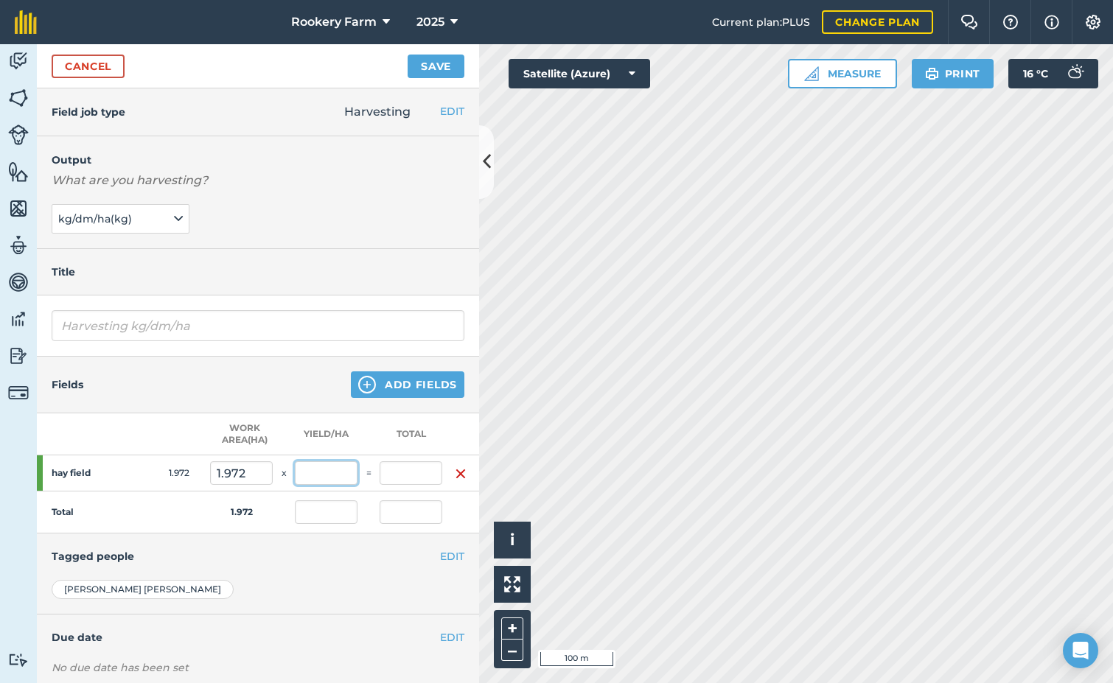
click at [321, 478] on input "text" at bounding box center [326, 473] width 63 height 24
type input "2,000"
type input "3,944"
type input "2,000"
type input "3,944"
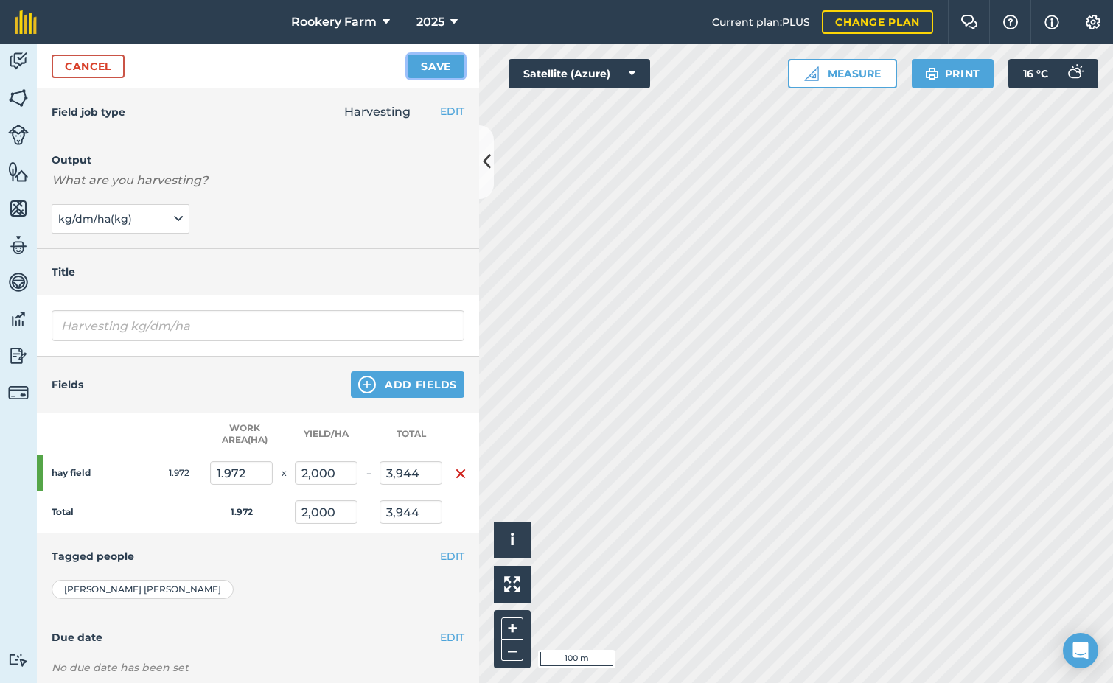
click at [447, 74] on button "Save" at bounding box center [435, 67] width 57 height 24
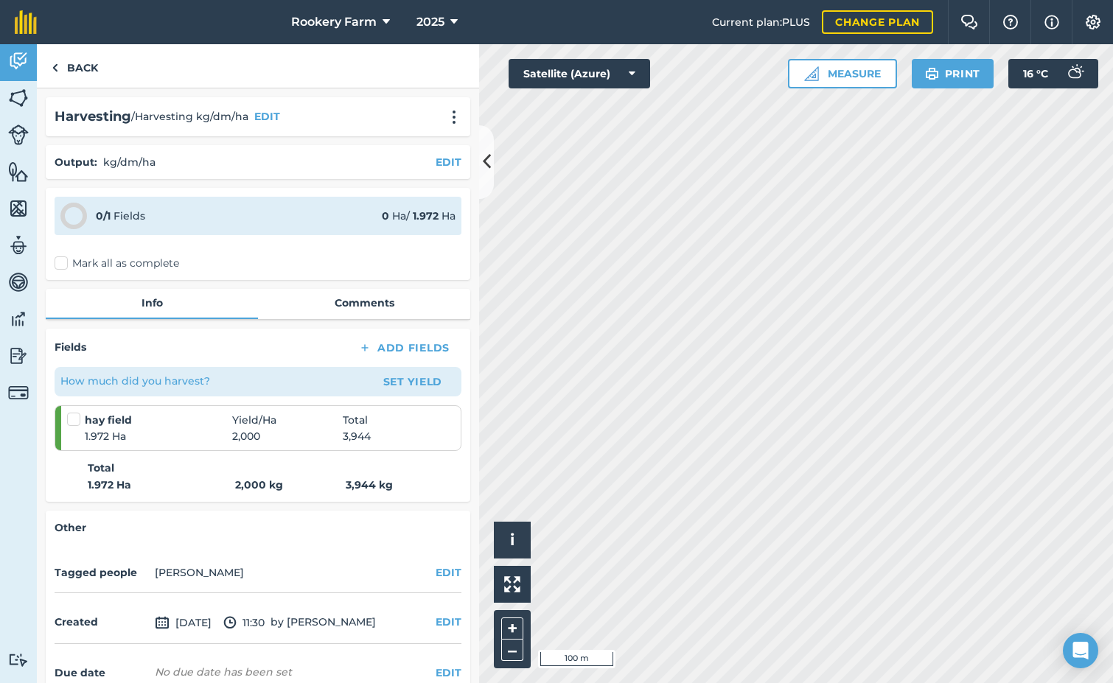
click at [65, 265] on label "Mark all as complete" at bounding box center [117, 263] width 125 height 15
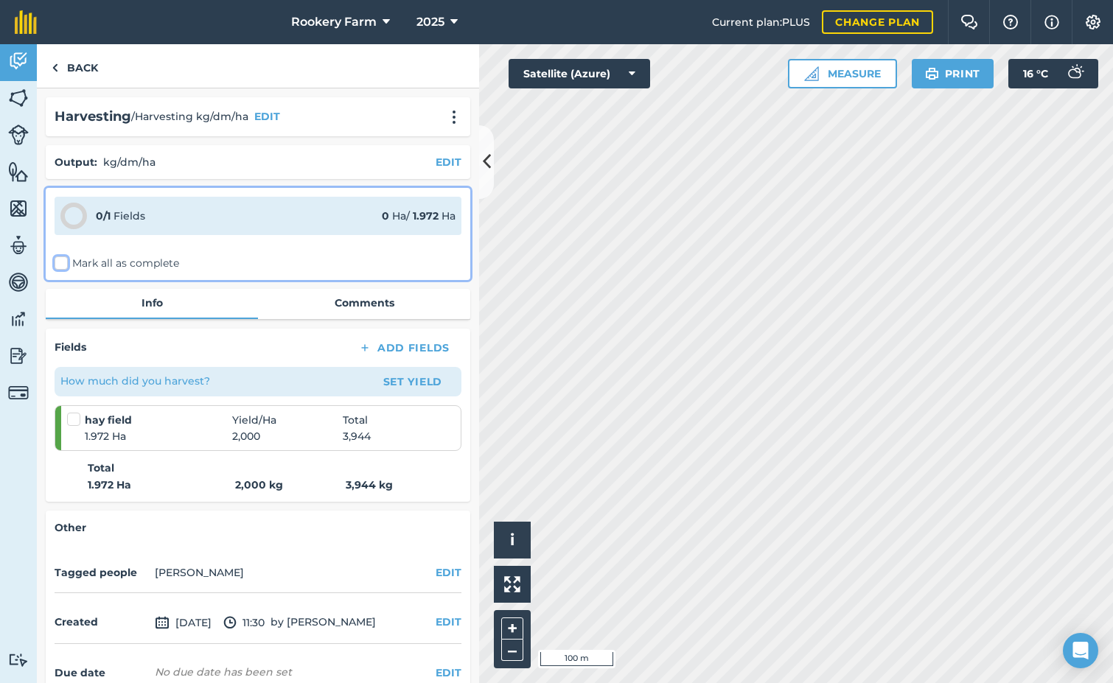
click at [64, 265] on input "Mark all as complete" at bounding box center [60, 261] width 10 height 10
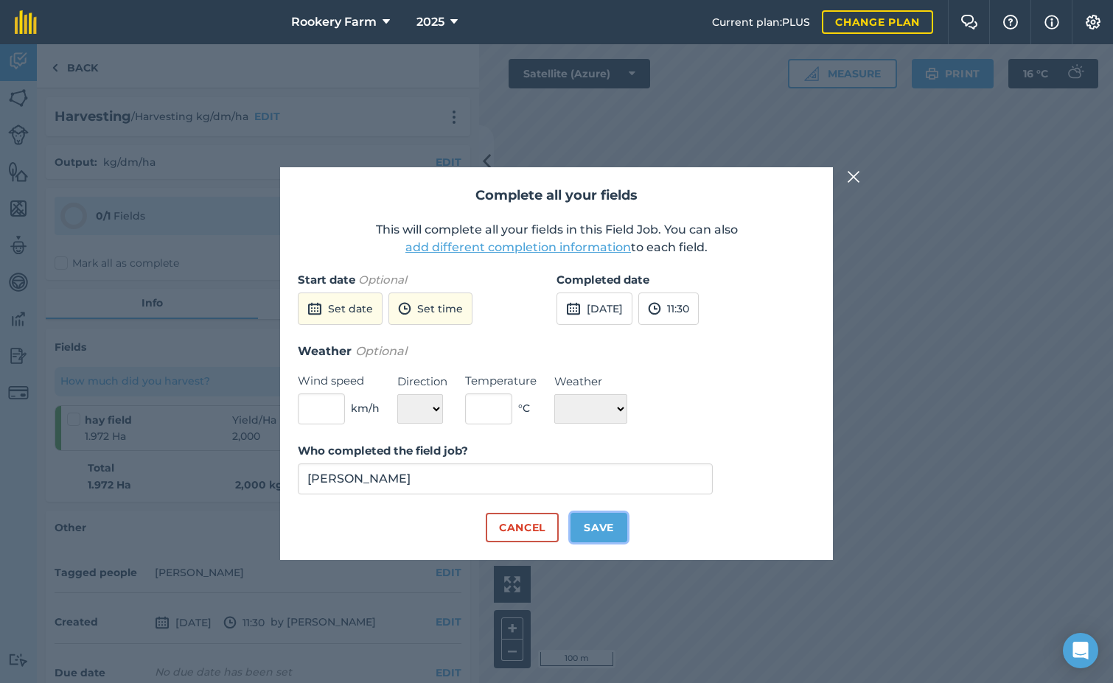
click at [597, 521] on button "Save" at bounding box center [598, 527] width 57 height 29
checkbox input "true"
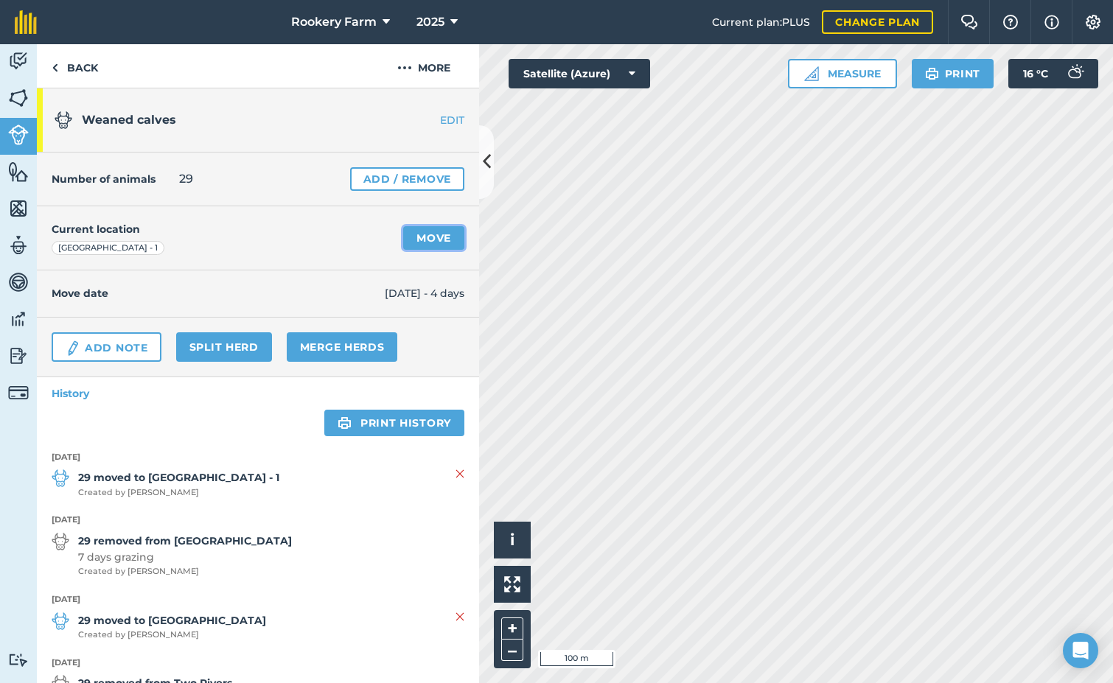
click at [409, 242] on link "Move" at bounding box center [433, 238] width 61 height 24
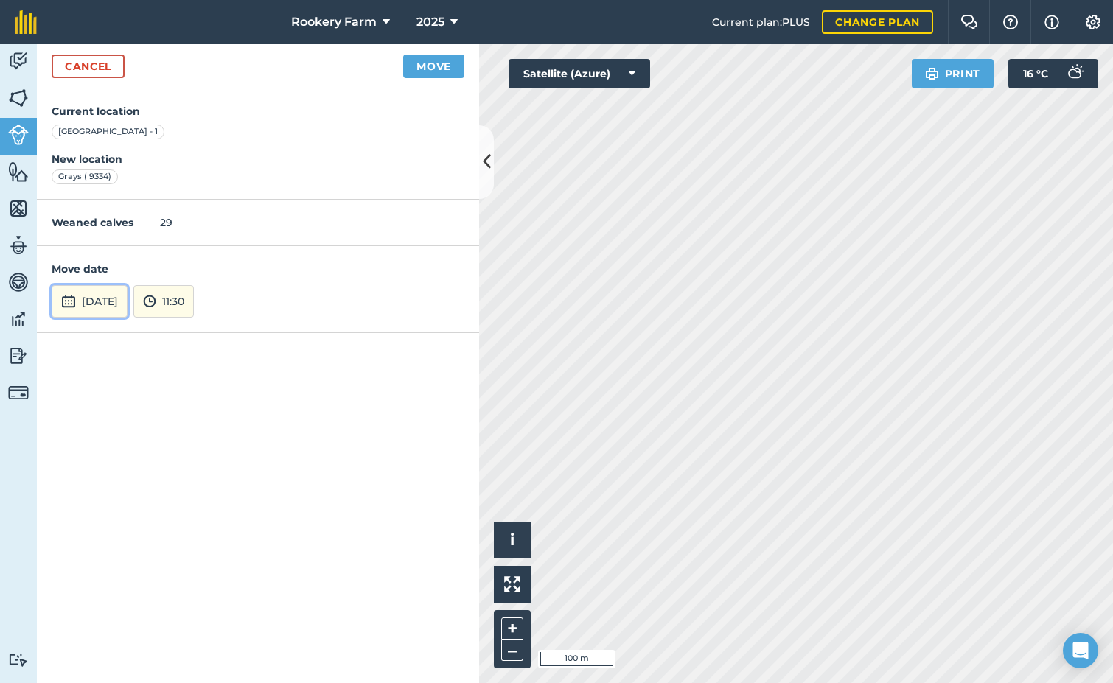
drag, startPoint x: 123, startPoint y: 297, endPoint x: 124, endPoint y: 288, distance: 8.9
click at [122, 297] on button "[DATE]" at bounding box center [90, 301] width 76 height 32
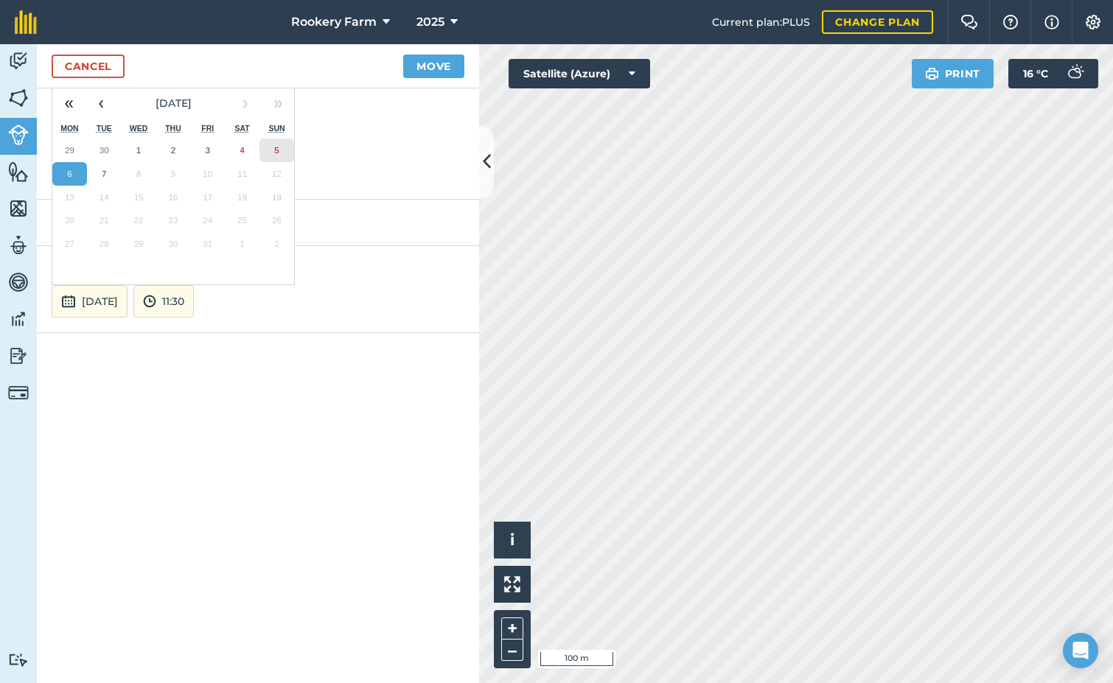
click at [276, 144] on button "5" at bounding box center [276, 151] width 35 height 24
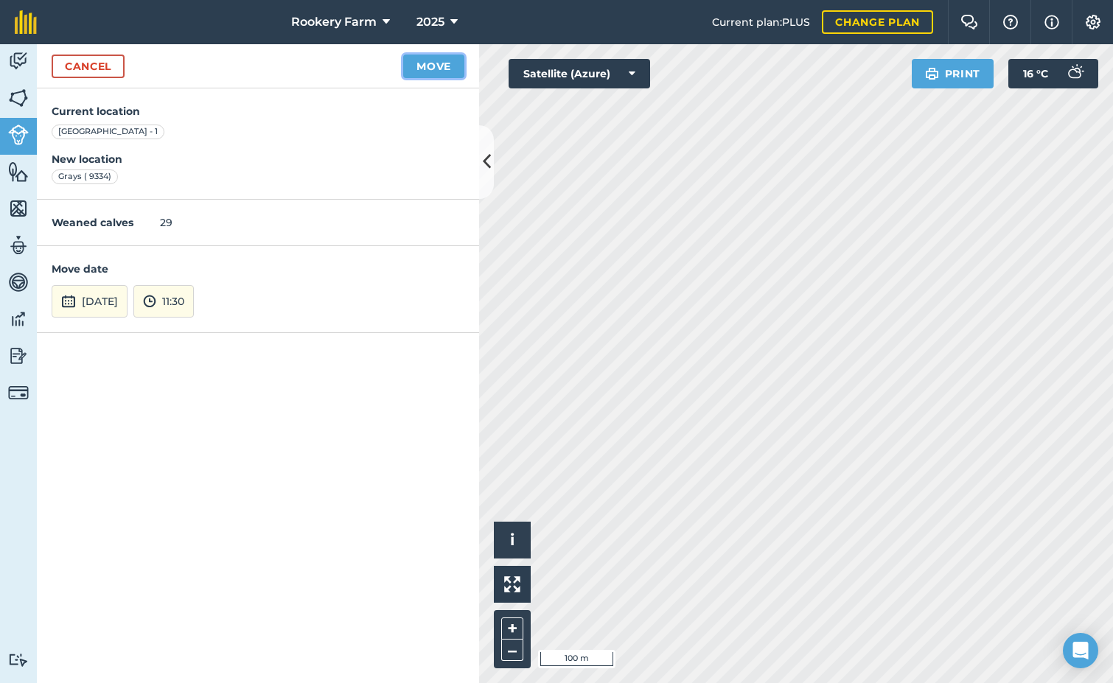
click at [431, 57] on button "Move" at bounding box center [433, 67] width 61 height 24
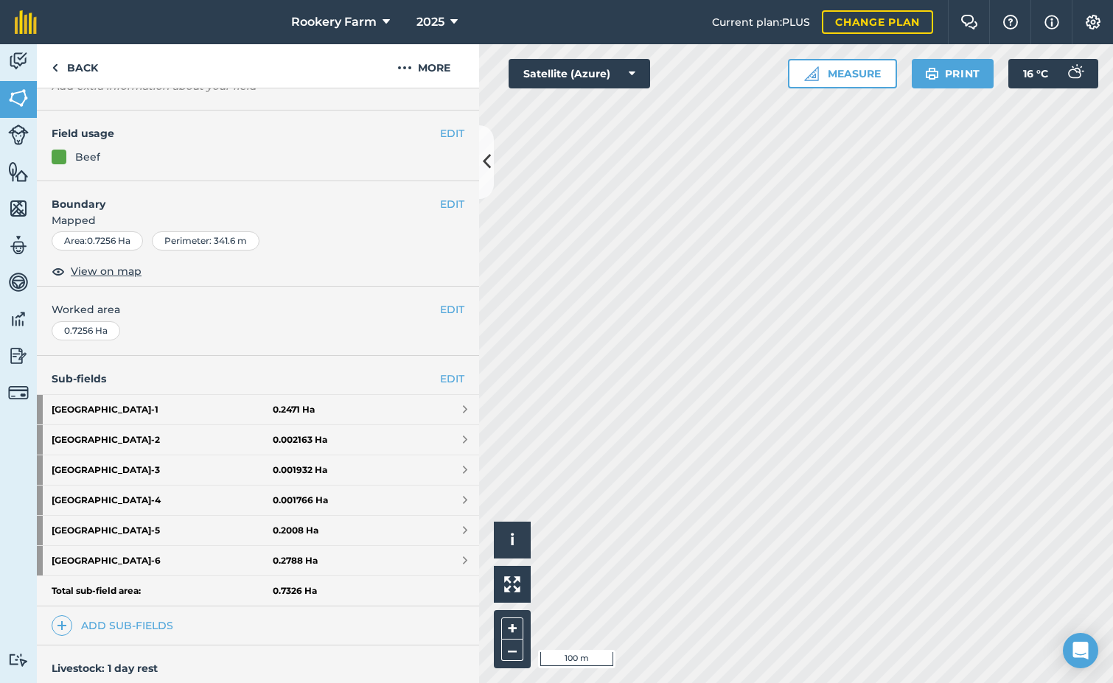
scroll to position [288, 0]
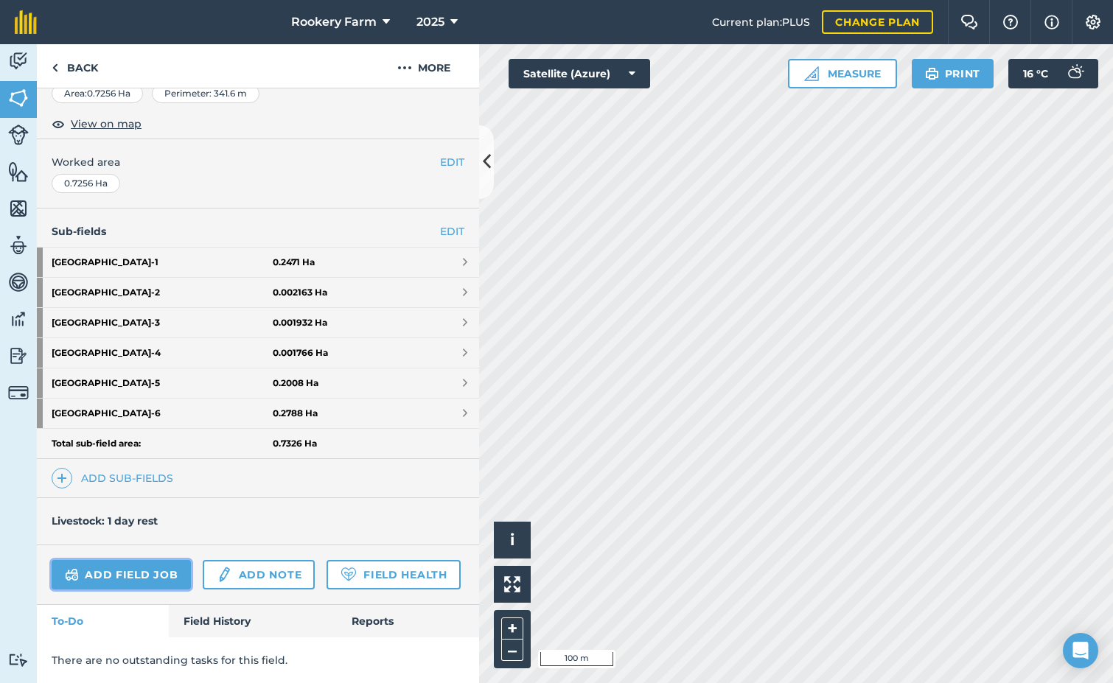
click at [147, 560] on link "Add field job" at bounding box center [121, 574] width 139 height 29
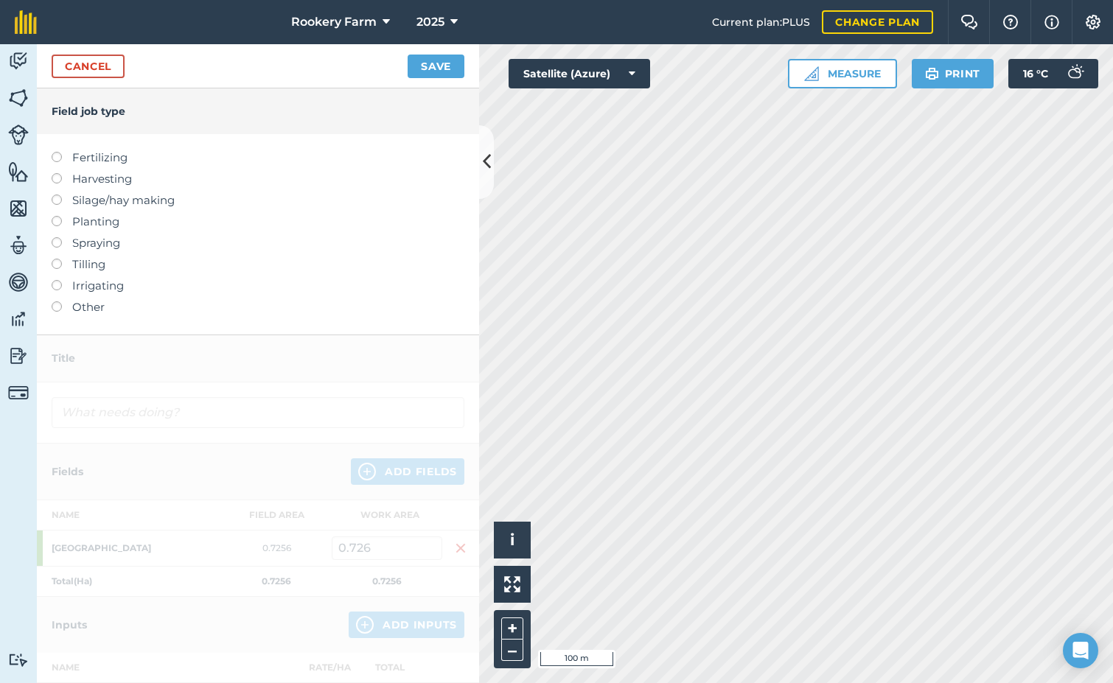
click at [55, 173] on label at bounding box center [62, 173] width 21 height 0
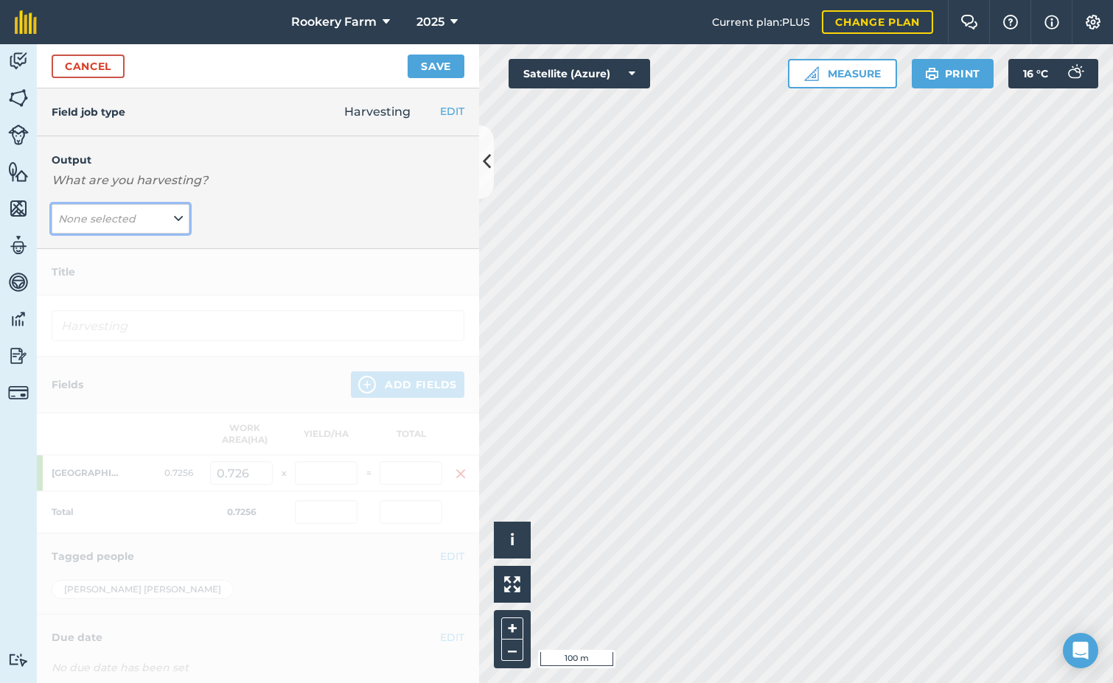
click at [175, 225] on icon at bounding box center [178, 219] width 9 height 16
click at [145, 253] on button "kg/dm/ha ( kg )" at bounding box center [121, 248] width 138 height 28
type input "Harvesting kg/dm/ha"
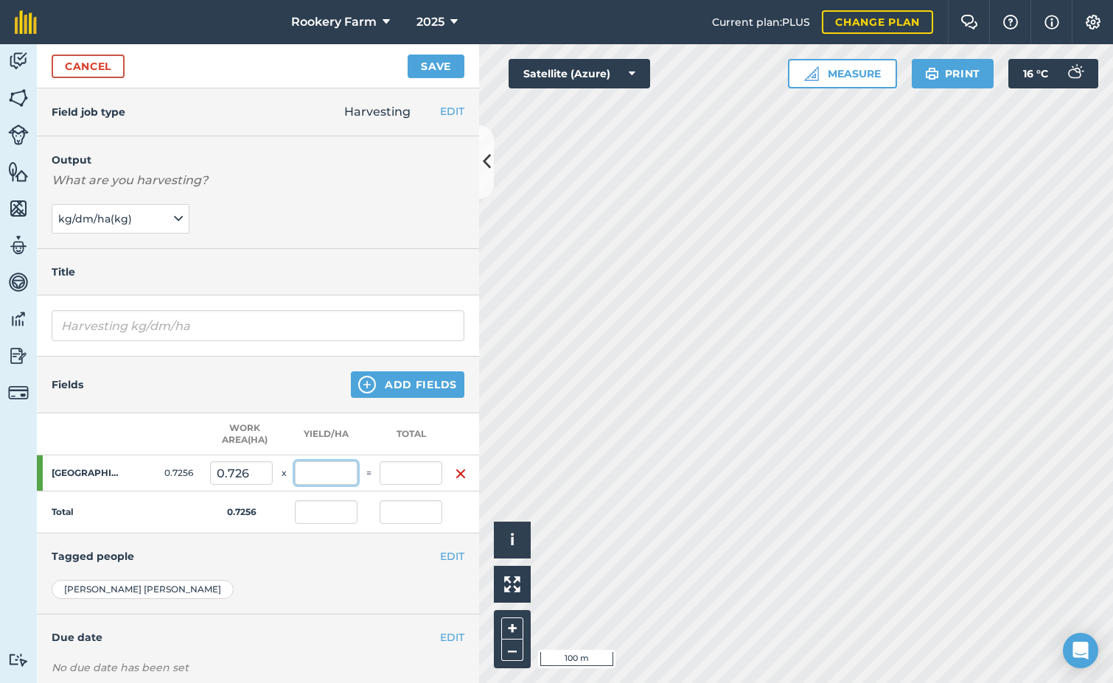
click at [312, 481] on input "text" at bounding box center [326, 473] width 63 height 24
type input "2,000"
type input "1,451.2"
type input "2,000"
type input "1,451.2"
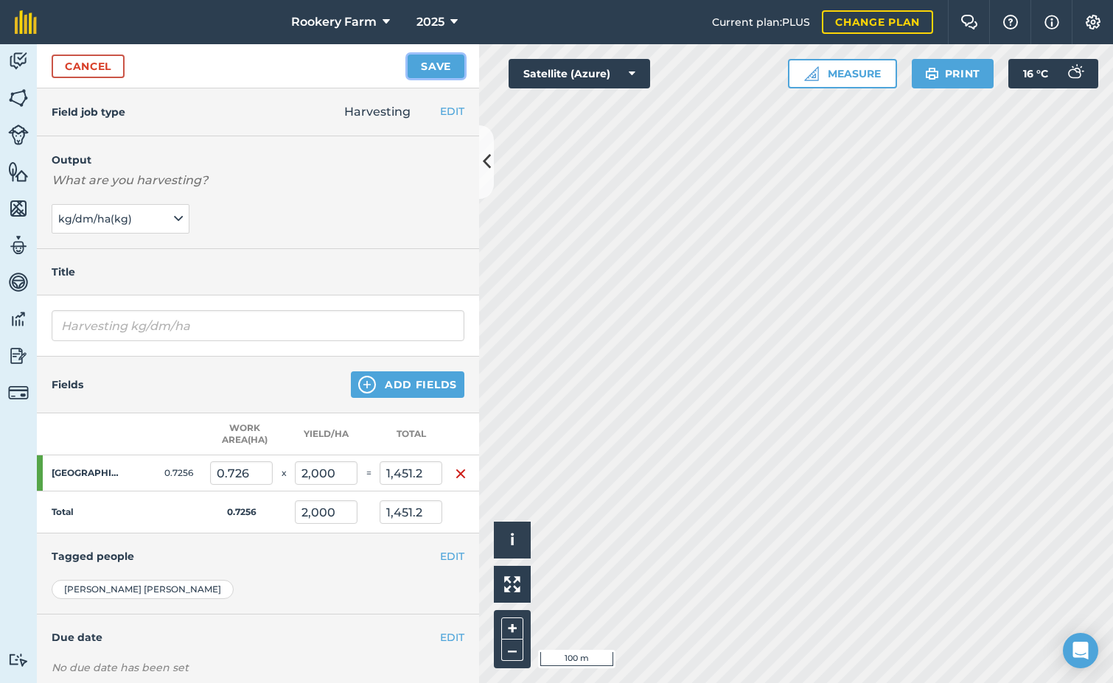
click at [438, 67] on button "Save" at bounding box center [435, 67] width 57 height 24
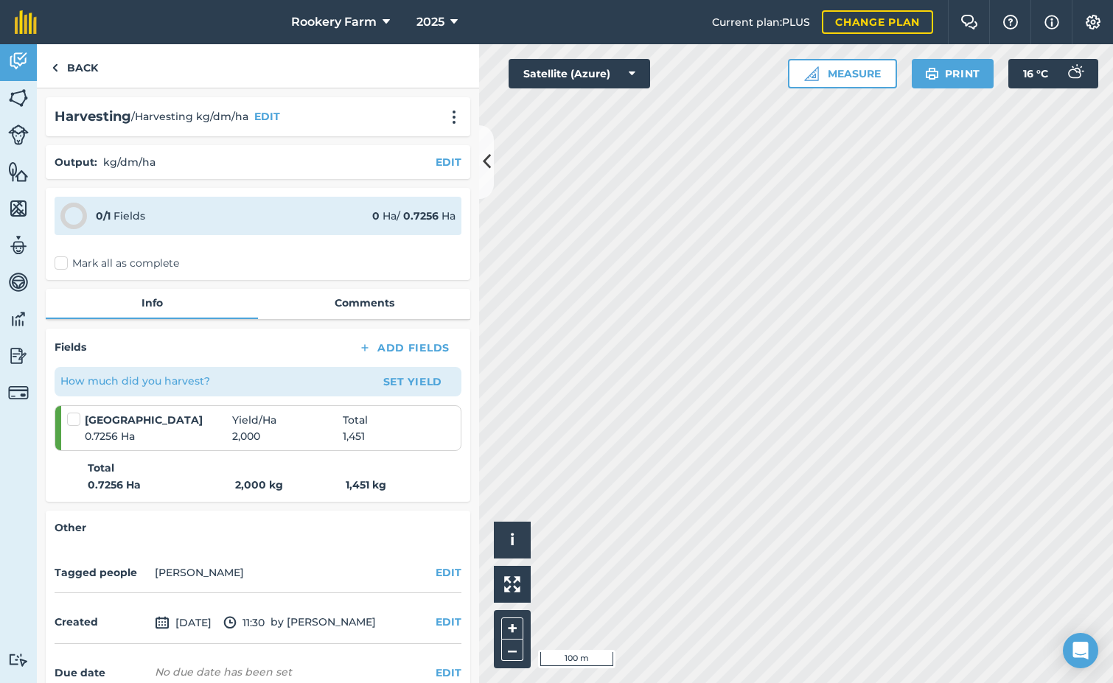
click at [61, 265] on label "Mark all as complete" at bounding box center [117, 263] width 125 height 15
click at [61, 265] on input "Mark all as complete" at bounding box center [60, 261] width 10 height 10
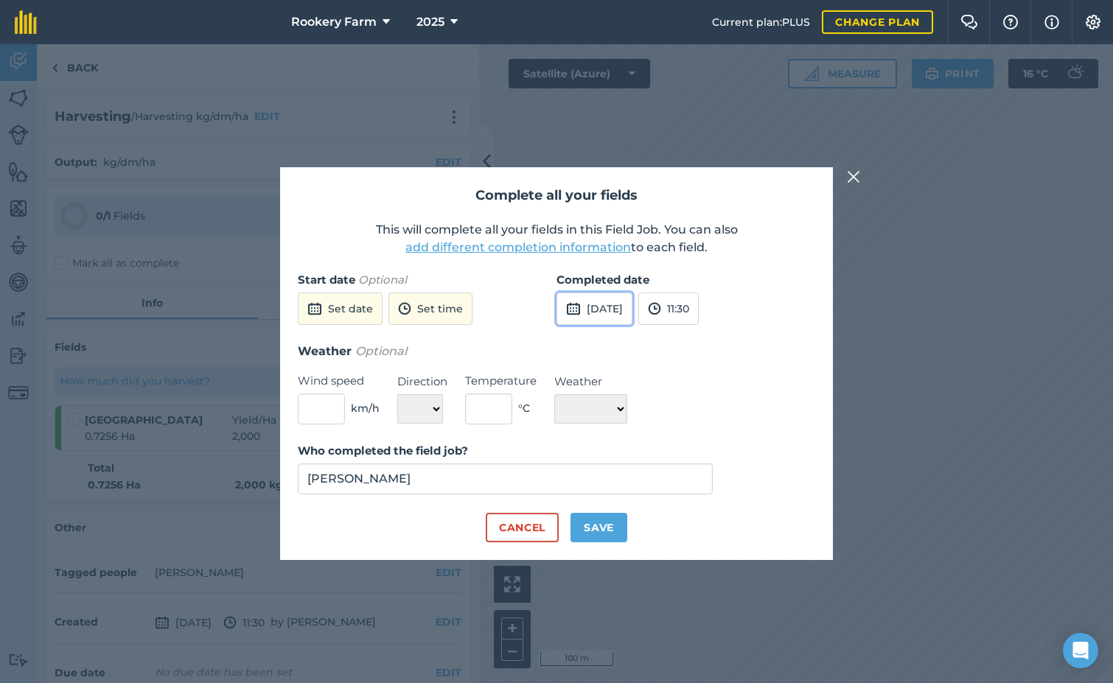
click at [606, 313] on button "[DATE]" at bounding box center [594, 309] width 76 height 32
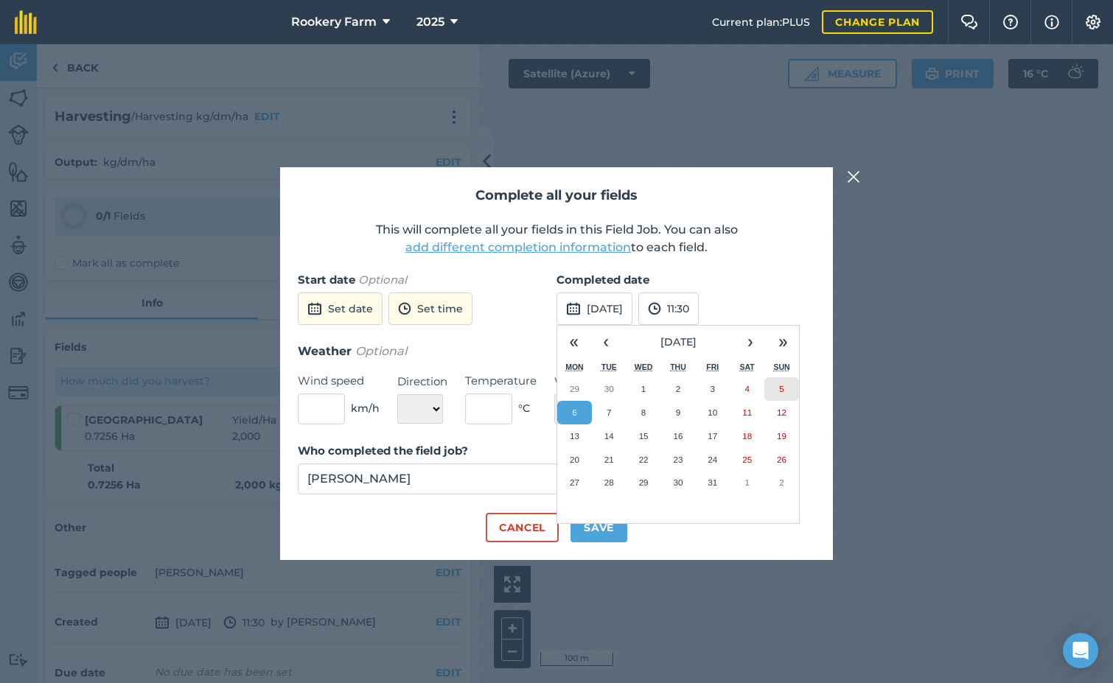
click at [782, 399] on button "5" at bounding box center [781, 389] width 35 height 24
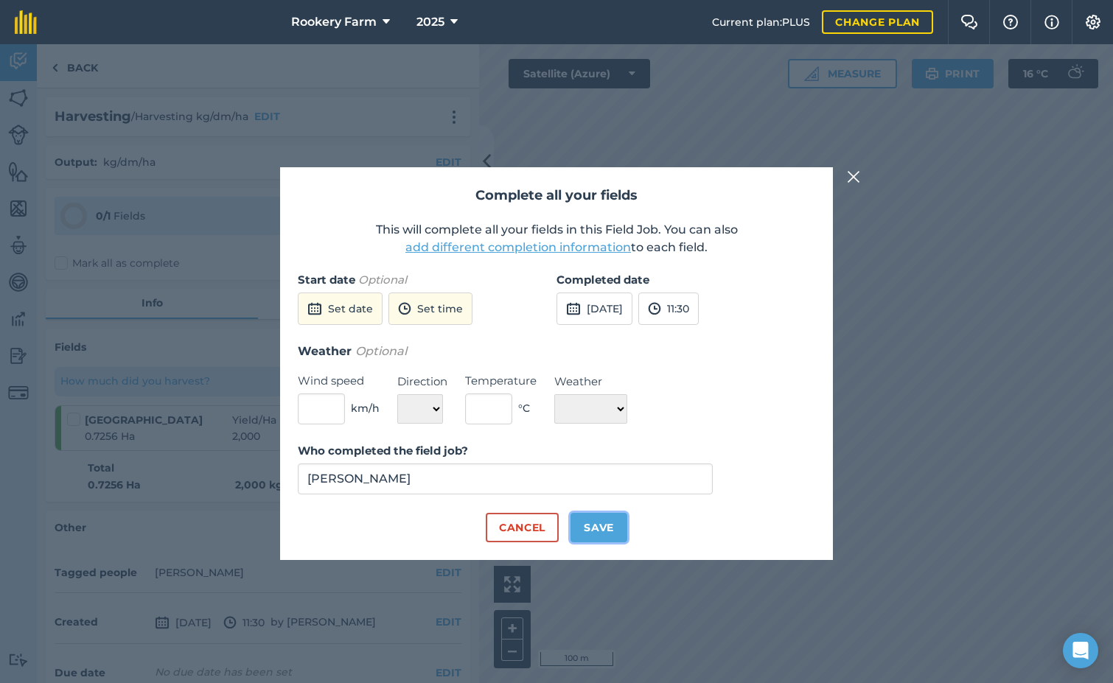
click at [622, 529] on button "Save" at bounding box center [598, 527] width 57 height 29
checkbox input "true"
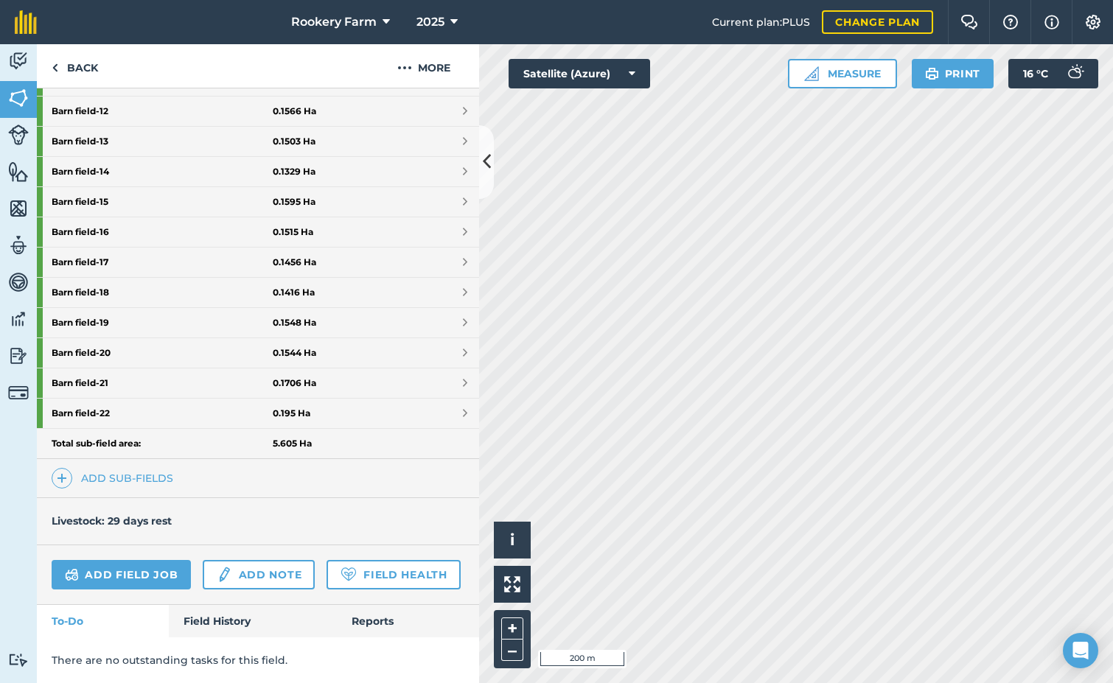
scroll to position [590, 0]
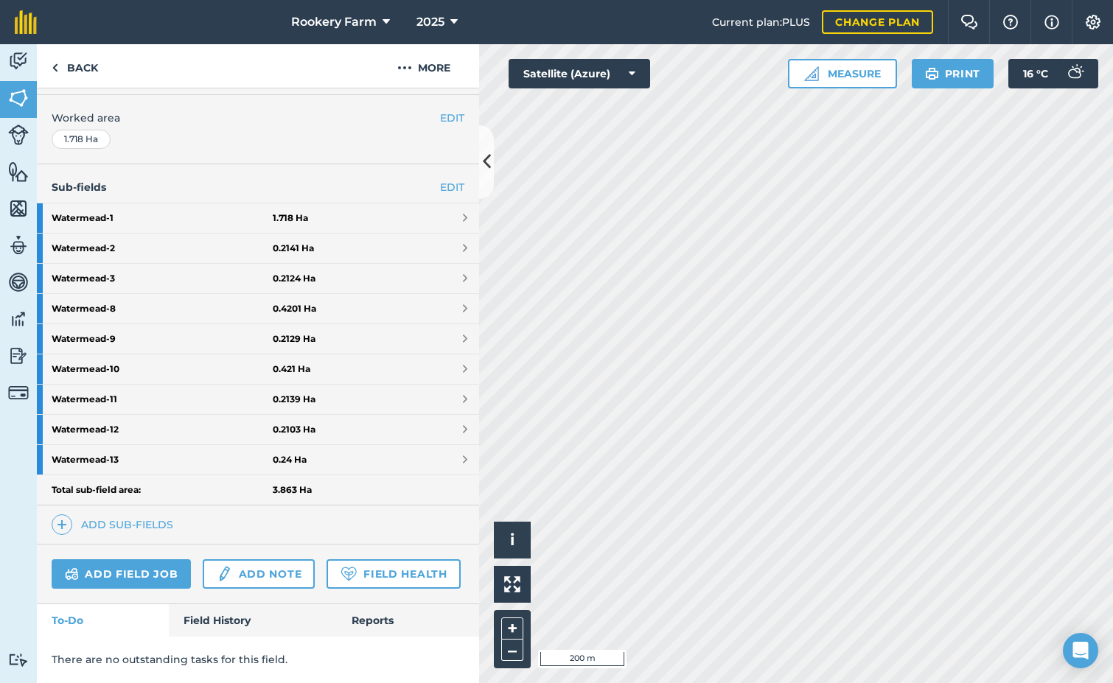
scroll to position [379, 0]
